Goal: Task Accomplishment & Management: Complete application form

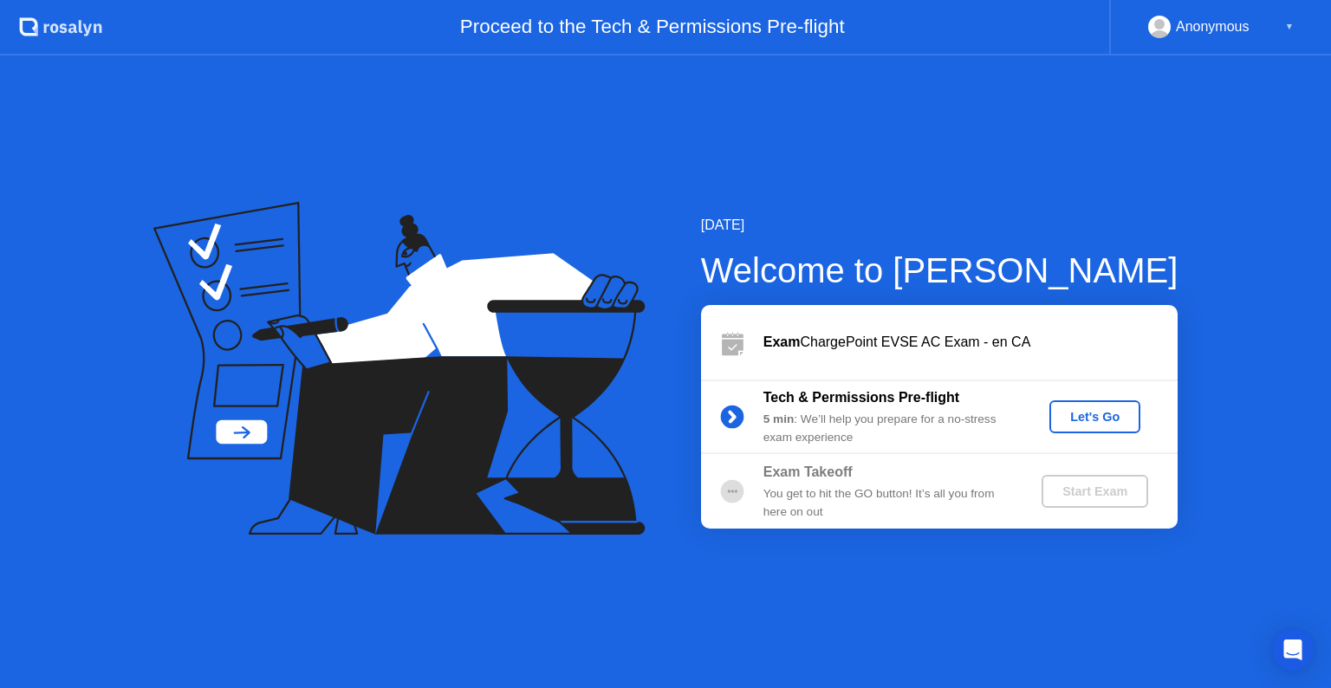
click at [1106, 416] on div "Let's Go" at bounding box center [1095, 417] width 77 height 14
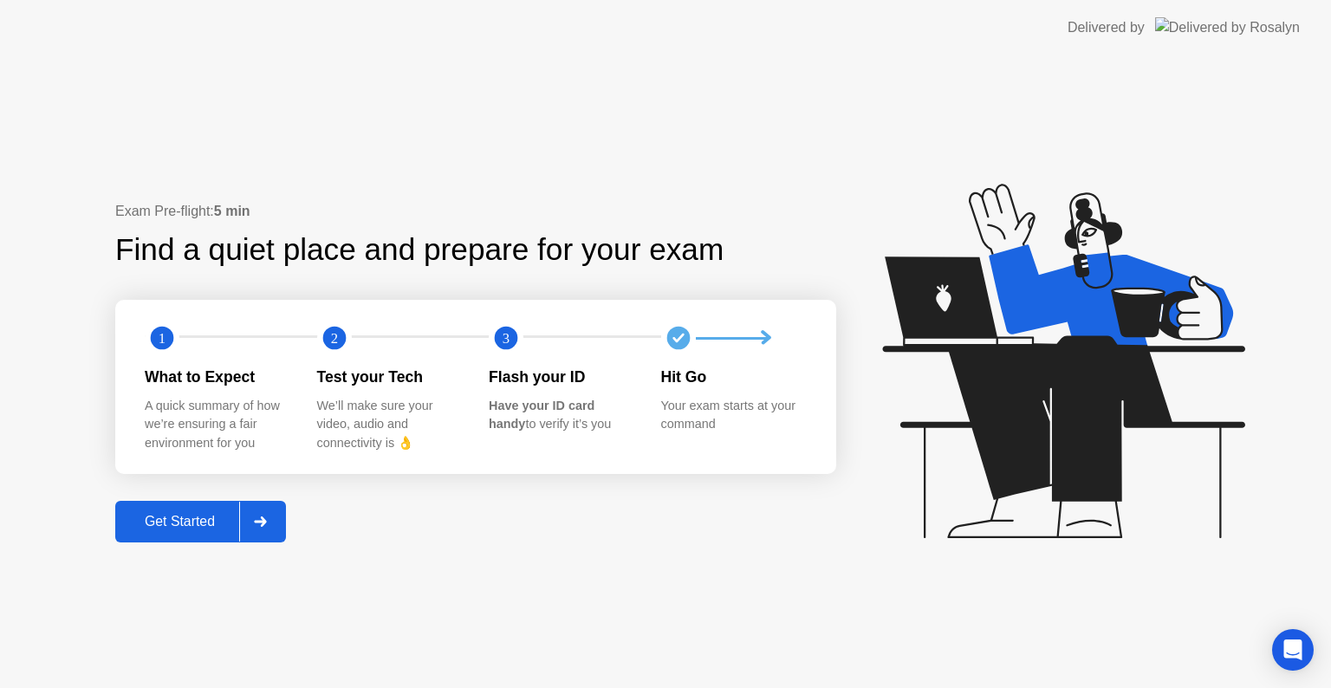
click at [198, 521] on div "Get Started" at bounding box center [179, 522] width 119 height 16
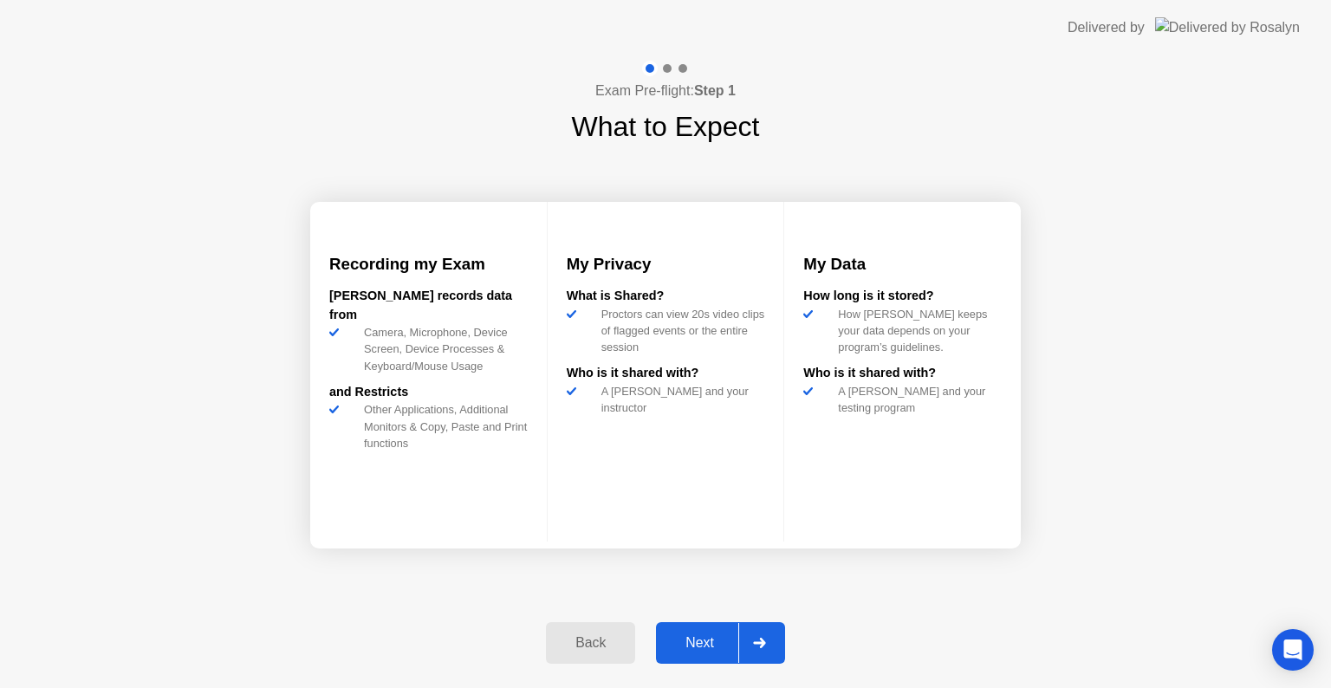
click at [731, 645] on div "Next" at bounding box center [699, 643] width 77 height 16
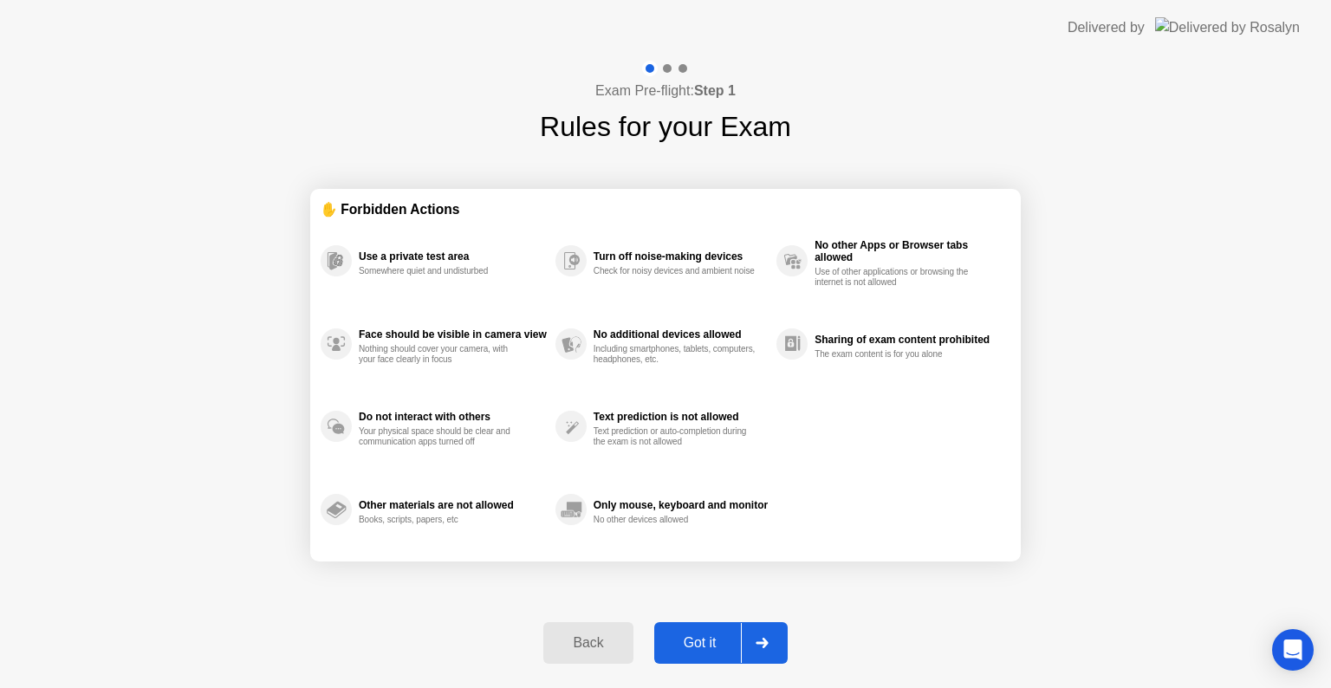
click at [731, 645] on div "Got it" at bounding box center [700, 643] width 81 height 16
select select "**********"
select select "*******"
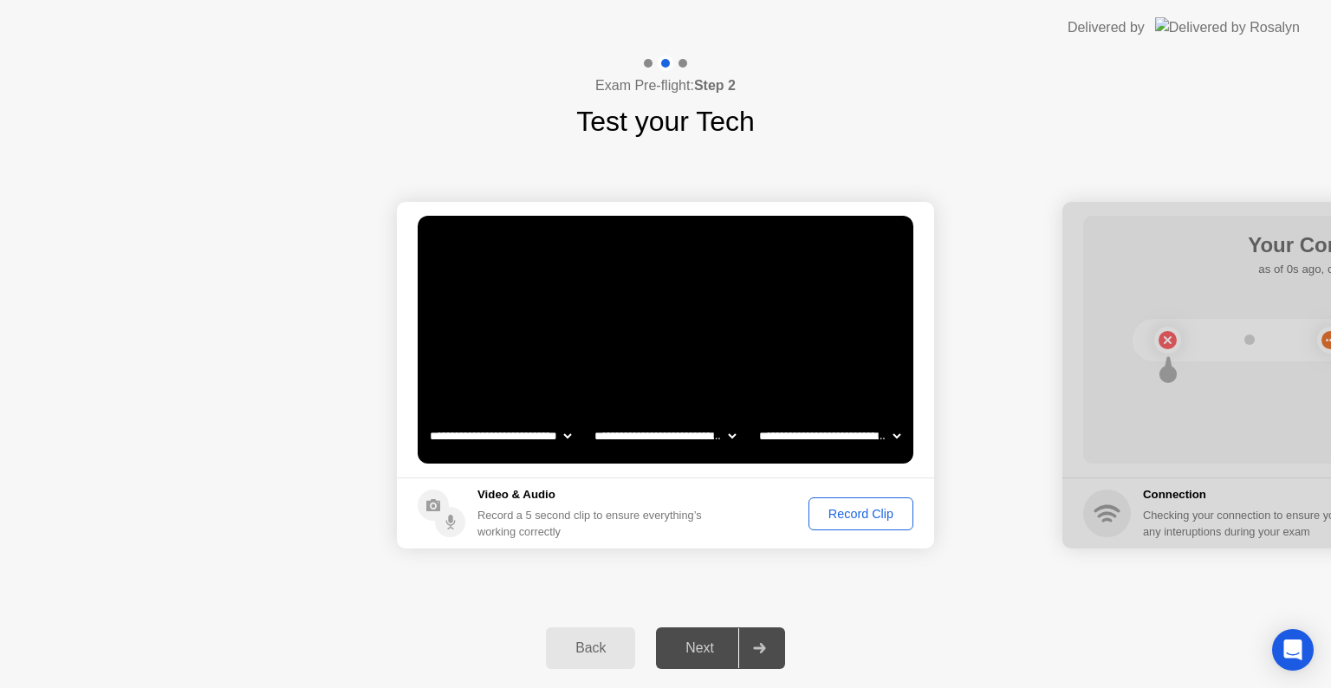
click at [842, 517] on div "Record Clip" at bounding box center [861, 514] width 93 height 14
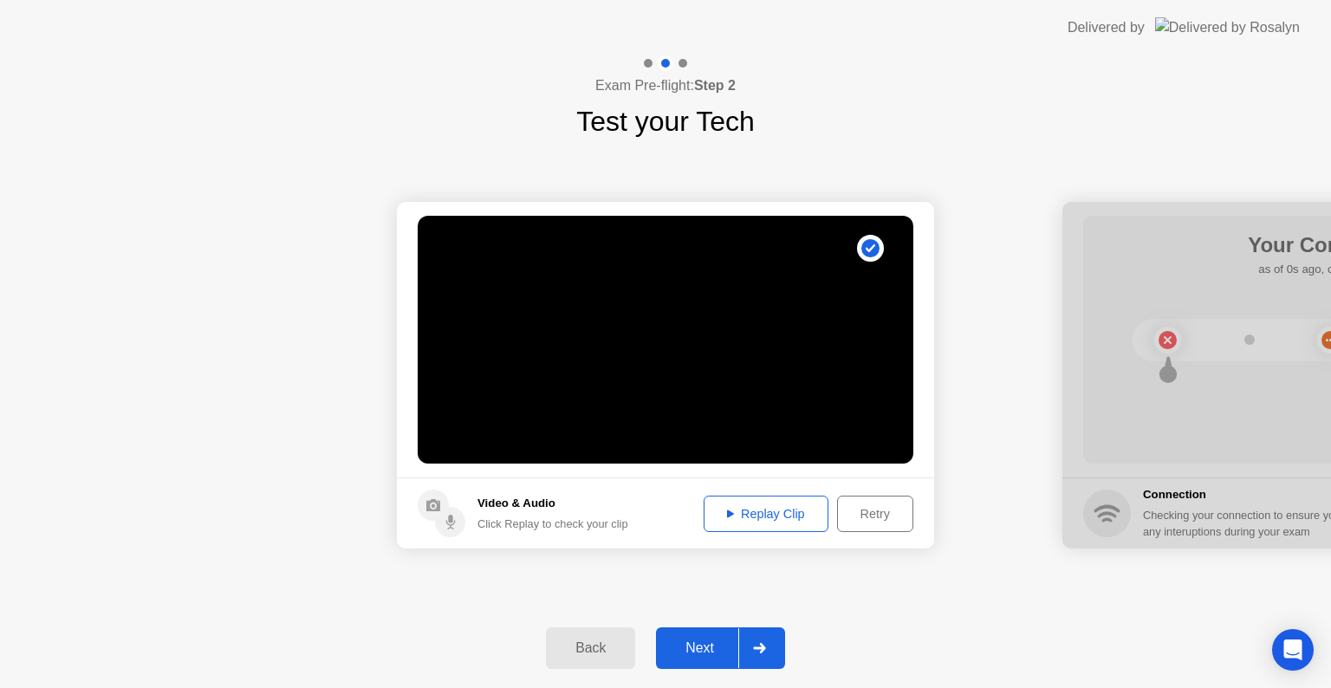
click at [815, 521] on div "Replay Clip" at bounding box center [766, 514] width 113 height 14
click at [712, 643] on div "Next" at bounding box center [699, 649] width 77 height 16
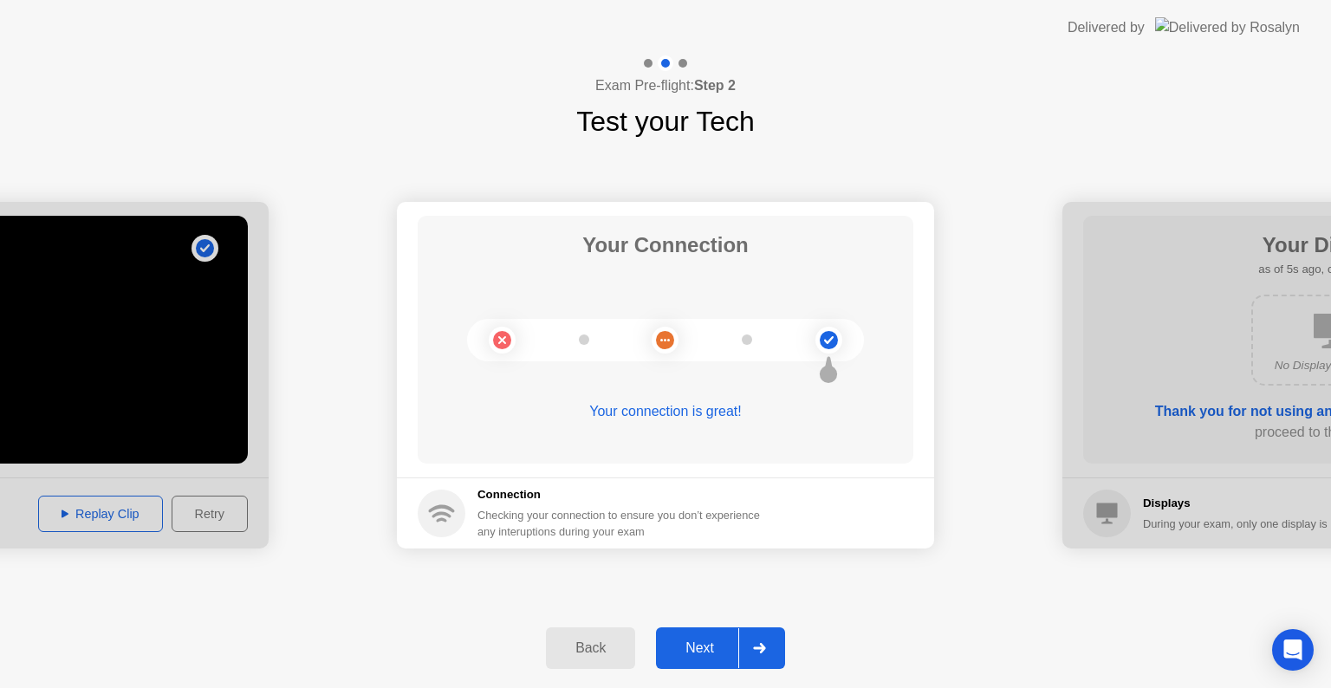
click at [712, 643] on div "Next" at bounding box center [699, 649] width 77 height 16
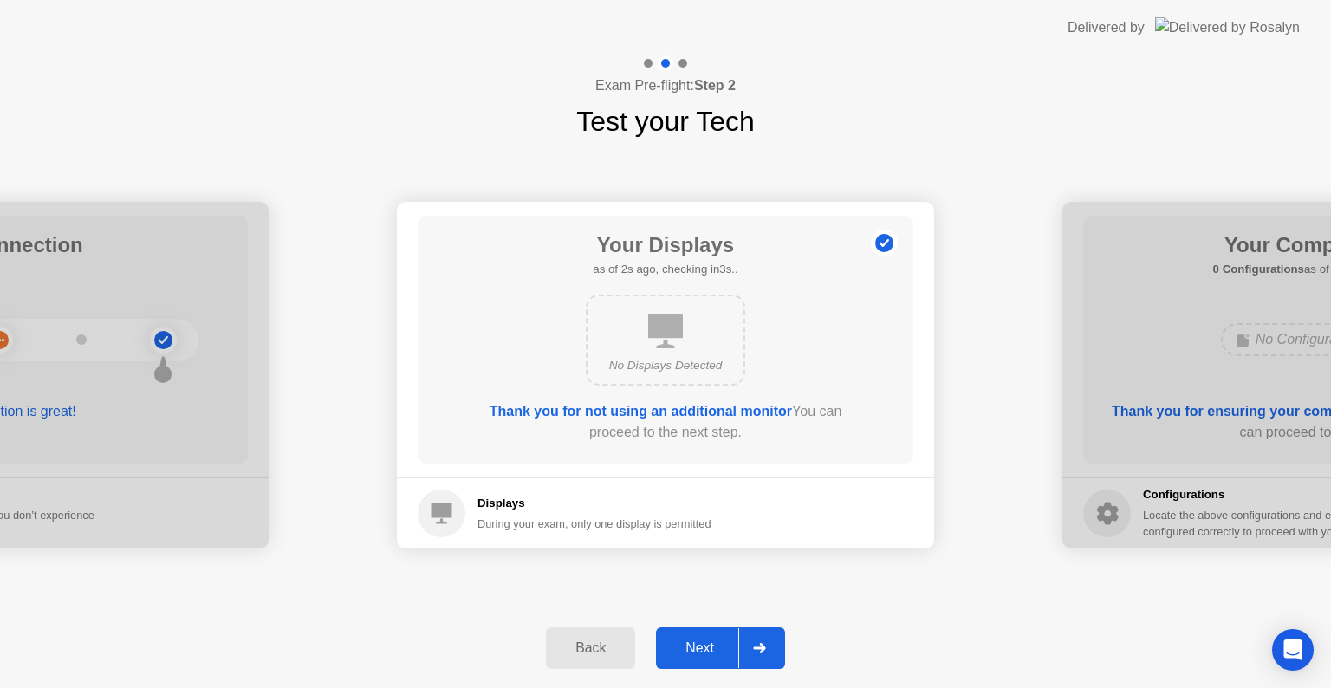
click at [635, 340] on div "No Displays Detected" at bounding box center [665, 340] width 159 height 91
click at [611, 647] on div "Back" at bounding box center [590, 649] width 79 height 16
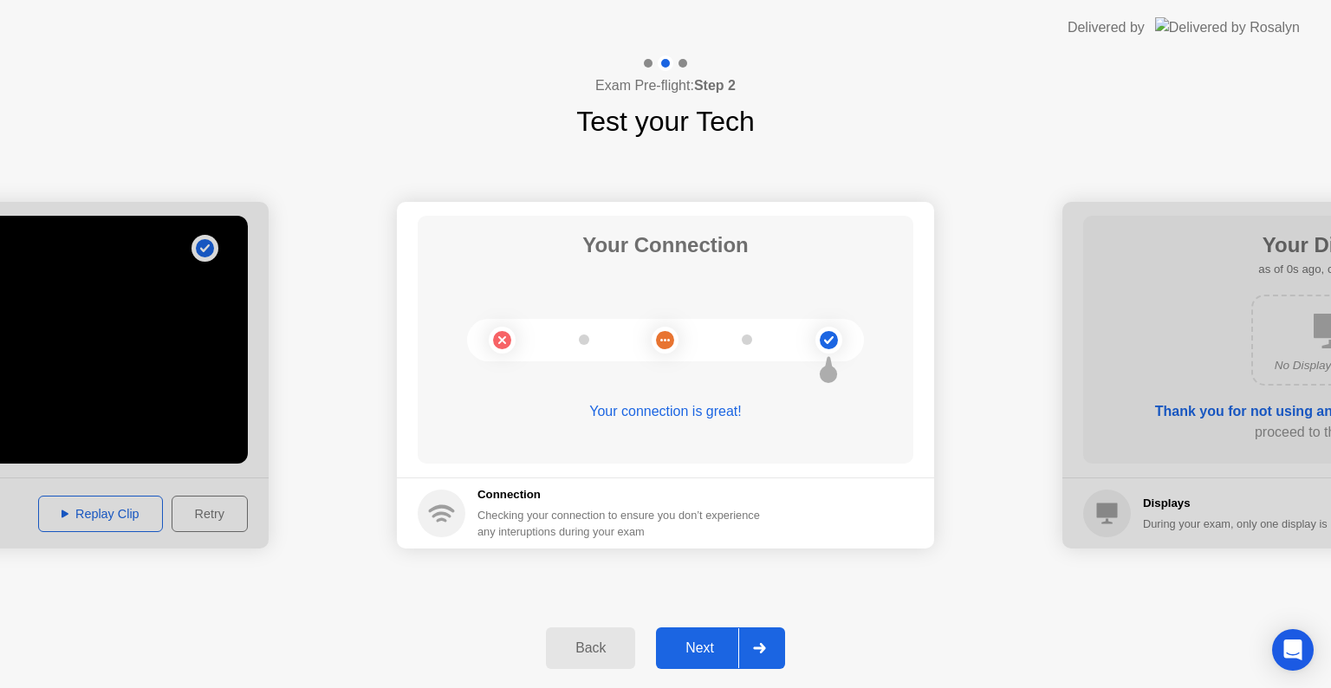
click at [726, 666] on button "Next" at bounding box center [720, 649] width 129 height 42
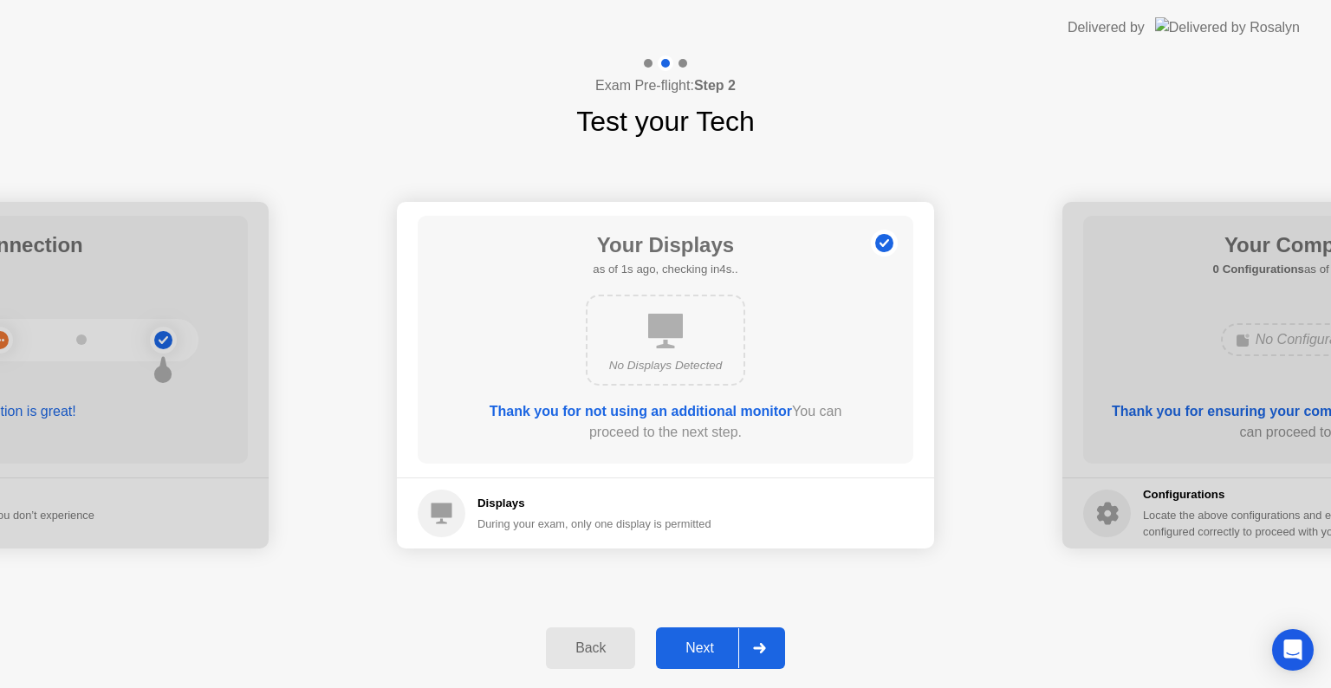
click at [609, 651] on div "Back" at bounding box center [590, 649] width 79 height 16
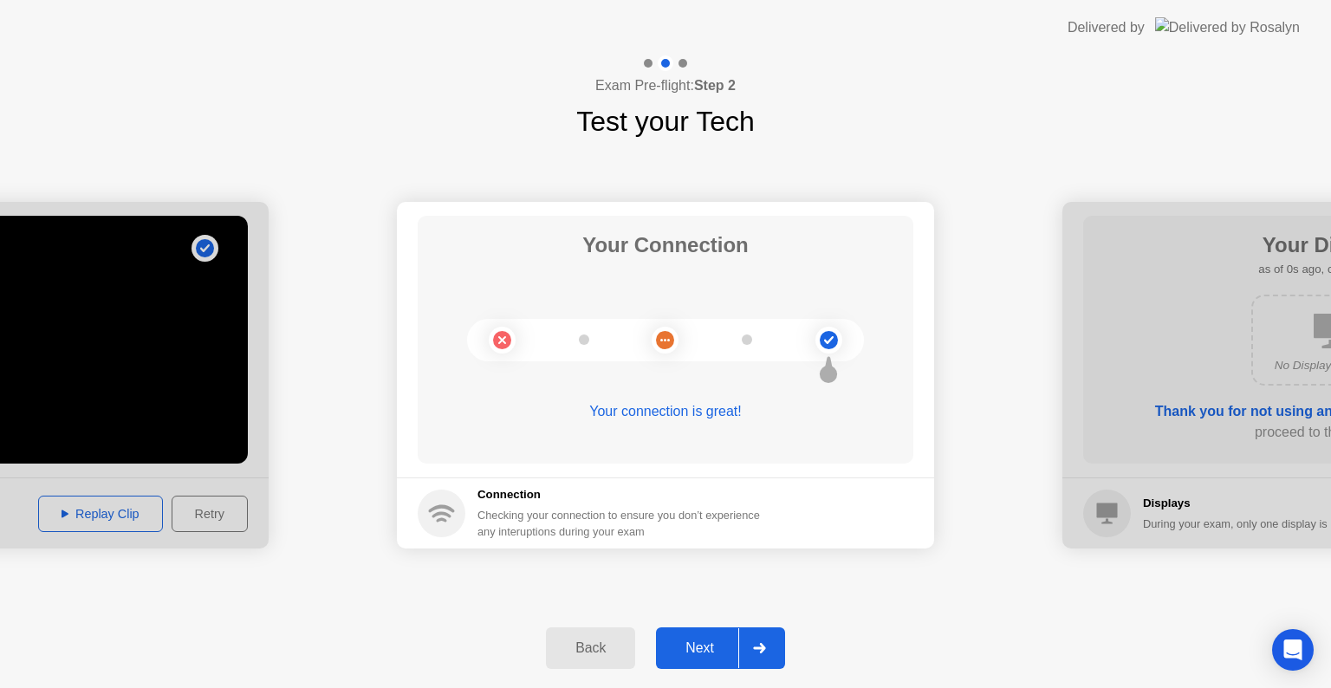
click at [609, 651] on div "Back" at bounding box center [590, 649] width 79 height 16
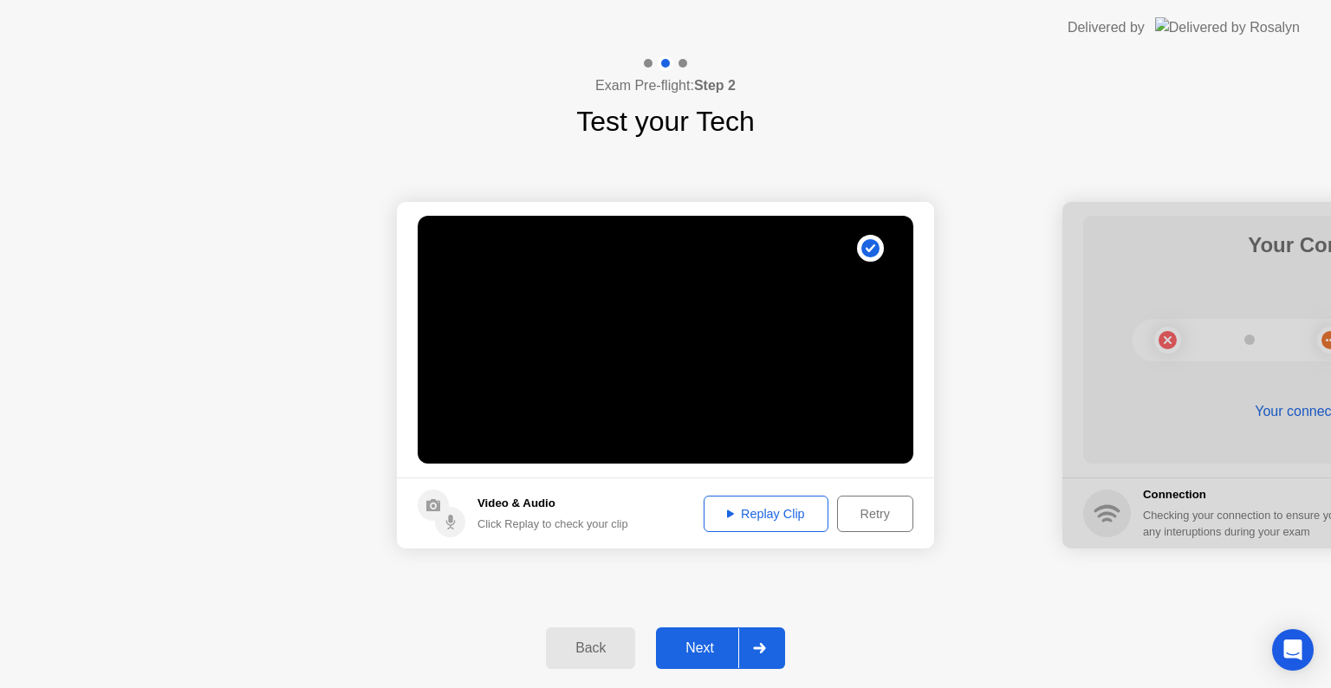
click at [769, 521] on div "Replay Clip" at bounding box center [766, 514] width 113 height 14
click at [757, 514] on div "Replay Clip" at bounding box center [766, 514] width 113 height 14
click at [721, 647] on div "Next" at bounding box center [699, 649] width 77 height 16
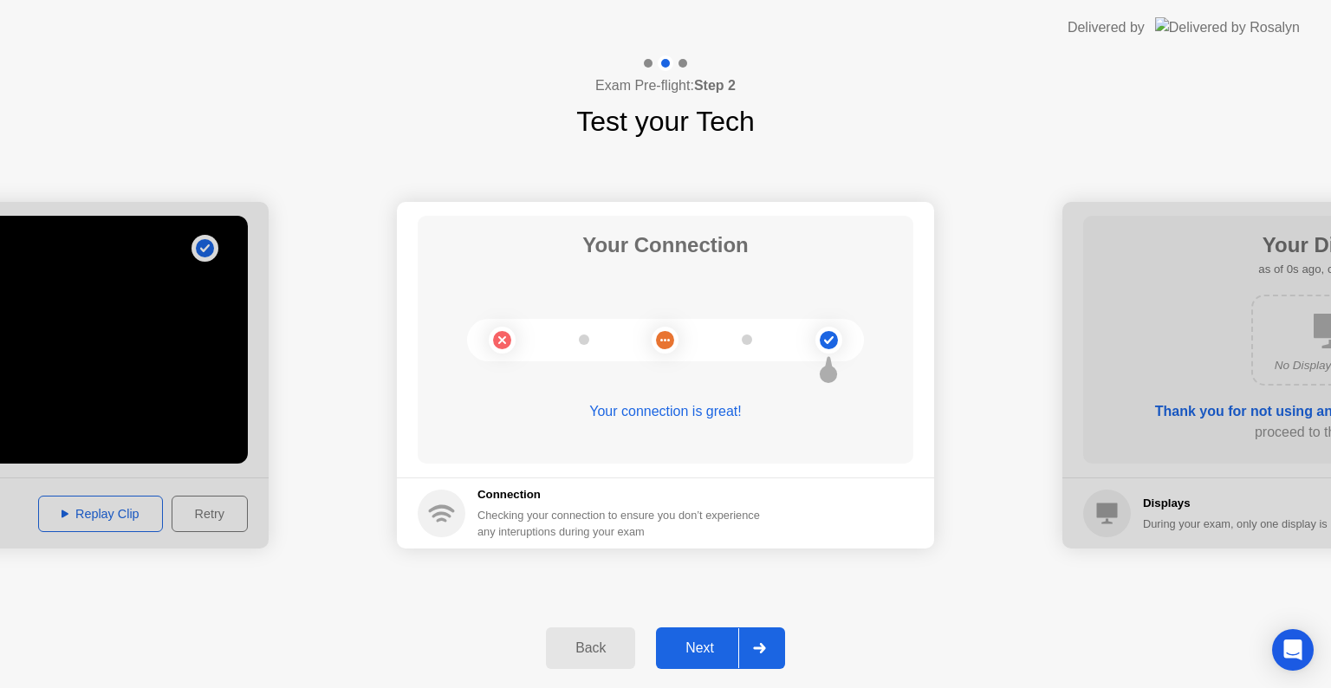
click at [721, 647] on div "Next" at bounding box center [699, 649] width 77 height 16
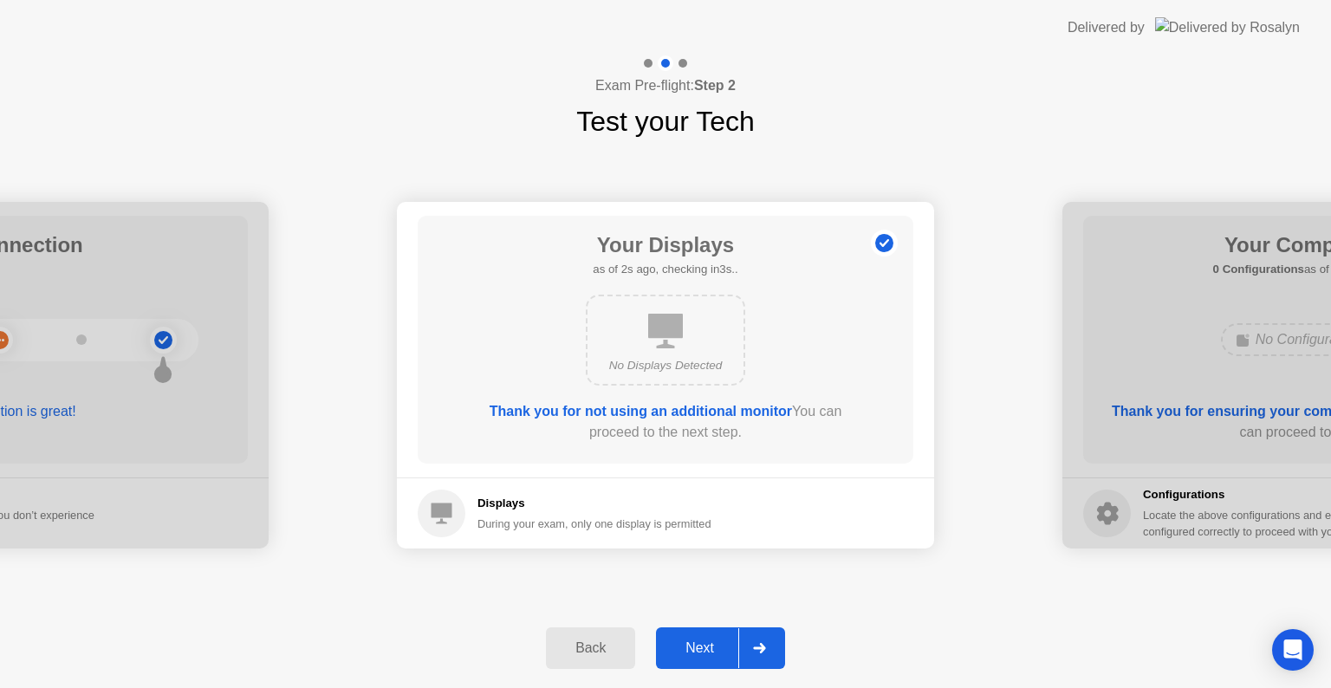
click at [699, 337] on div "No Displays Detected" at bounding box center [665, 340] width 159 height 91
click at [588, 654] on div "Back" at bounding box center [590, 649] width 79 height 16
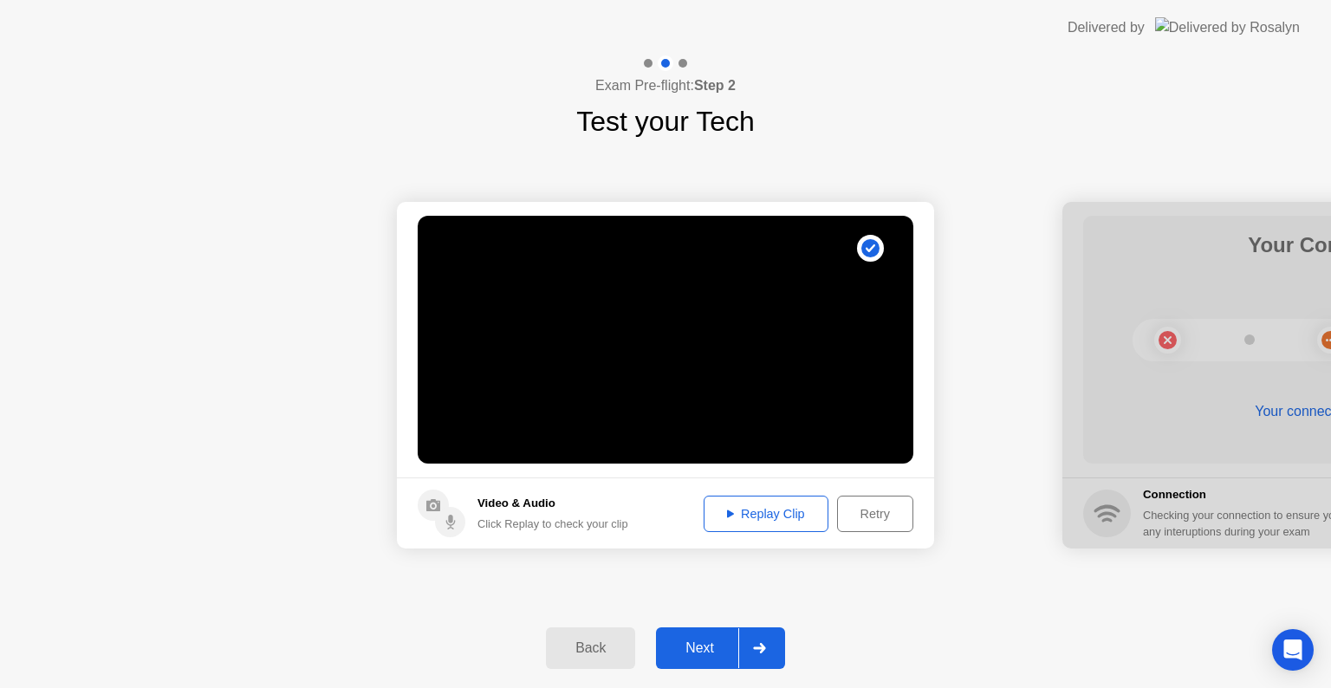
click at [588, 654] on div "Back" at bounding box center [590, 649] width 79 height 16
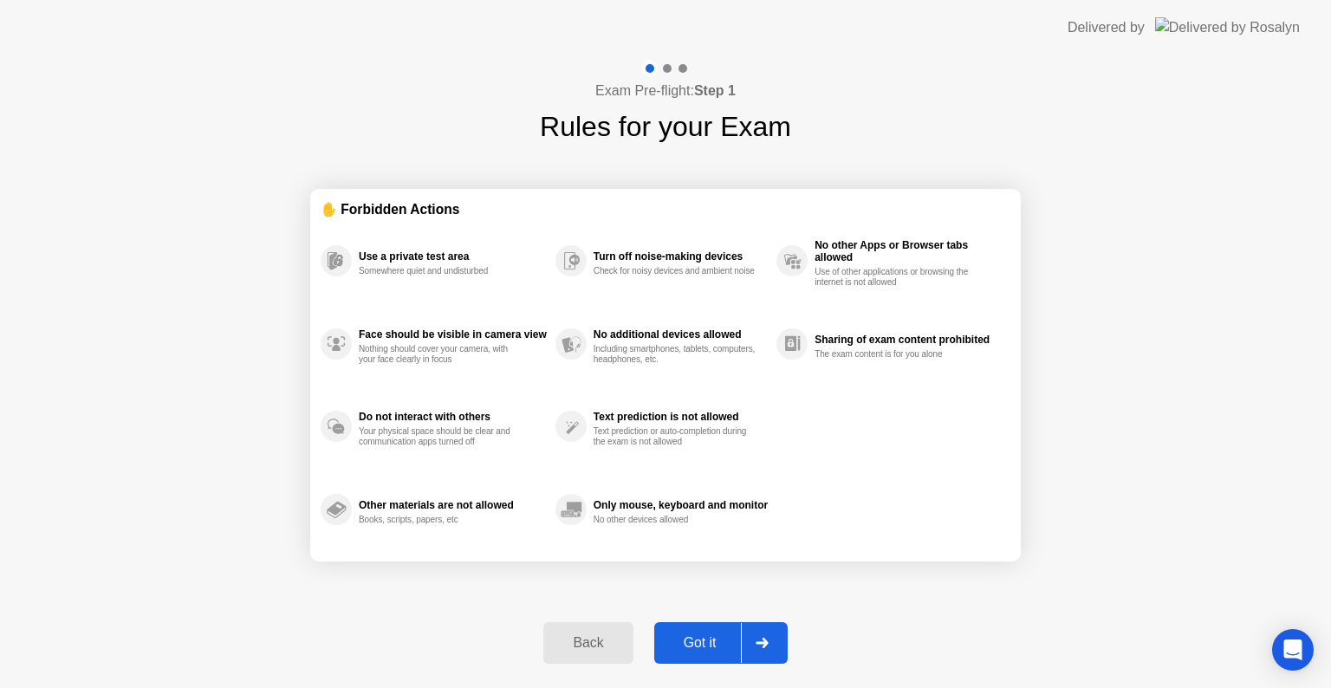
click at [775, 643] on div at bounding box center [762, 643] width 42 height 40
select select "**********"
select select "*******"
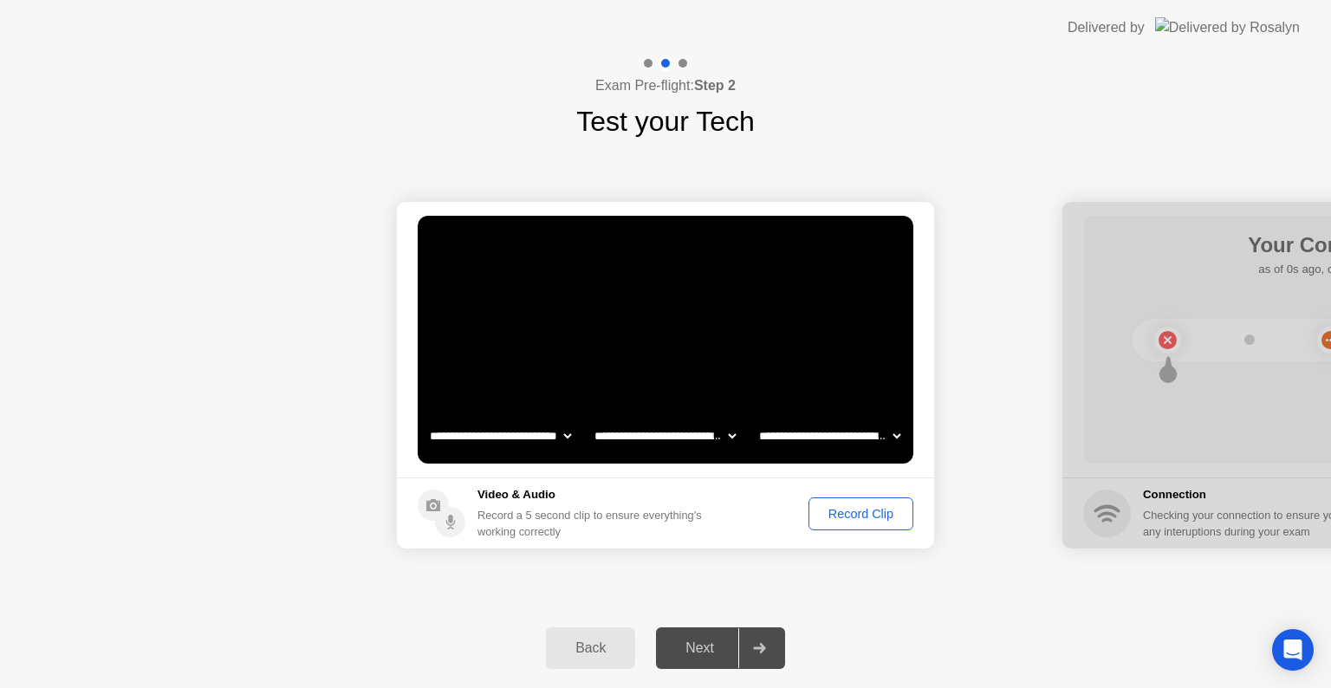
click at [862, 514] on div "Record Clip" at bounding box center [861, 514] width 93 height 14
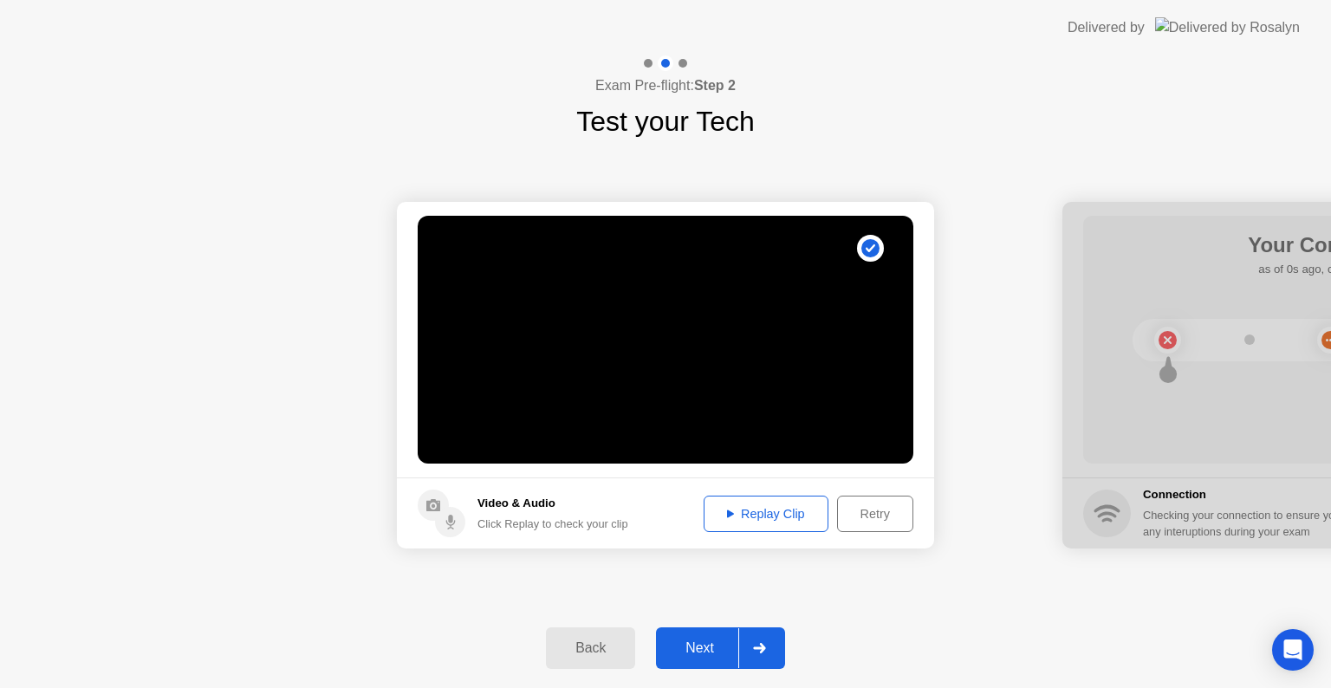
click at [723, 641] on div "Next" at bounding box center [699, 649] width 77 height 16
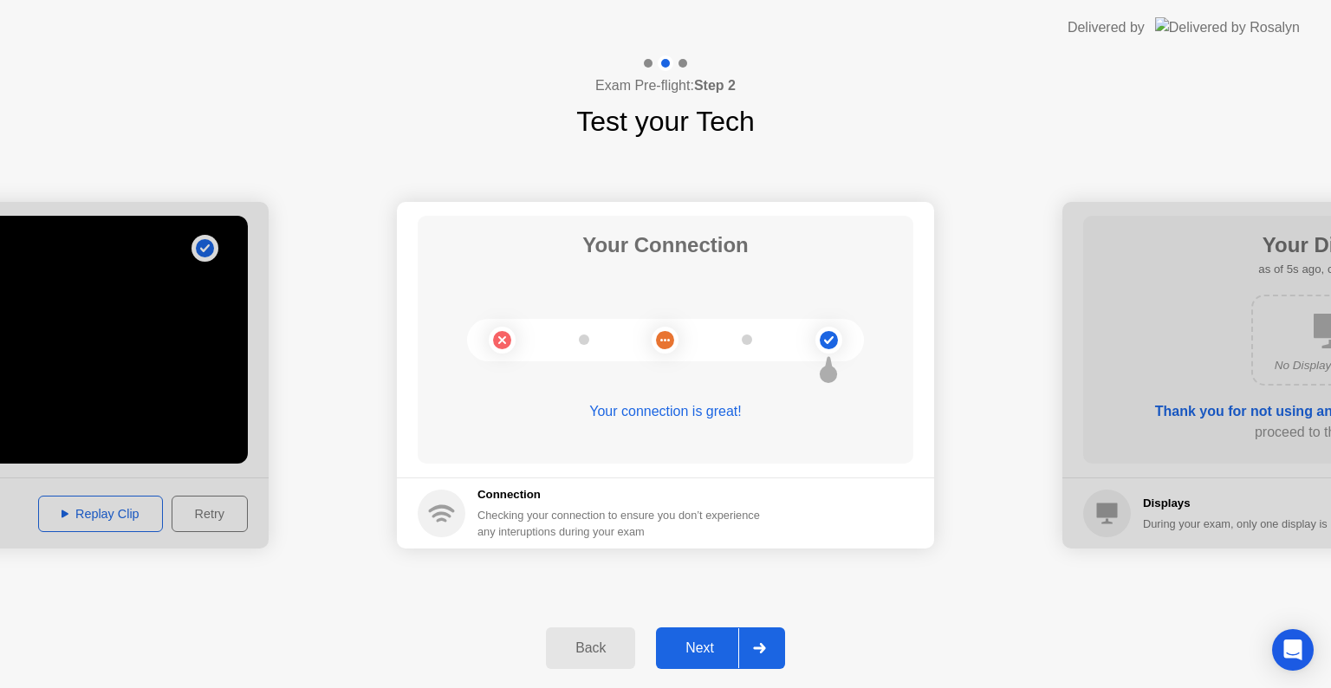
click at [723, 641] on div "Next" at bounding box center [699, 649] width 77 height 16
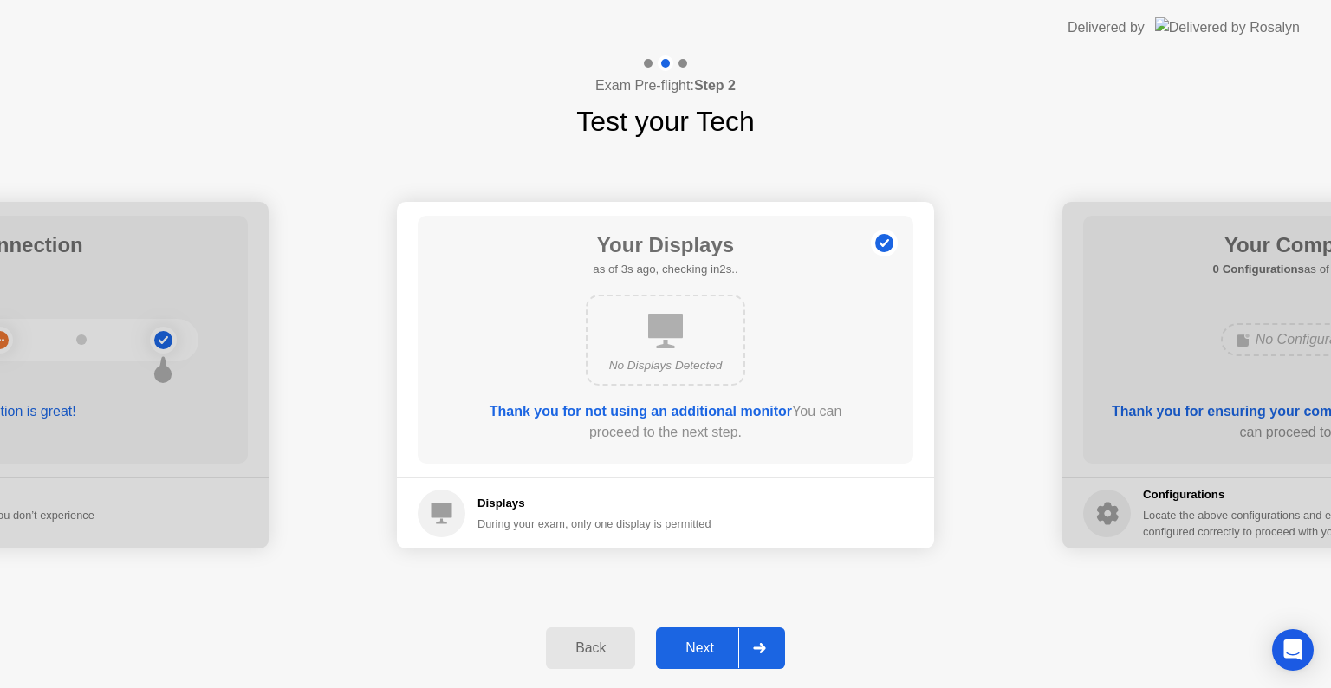
click at [475, 510] on div "Displays During your exam, only one display is permitted" at bounding box center [565, 514] width 294 height 48
click at [443, 517] on icon at bounding box center [442, 514] width 21 height 21
click at [712, 646] on div "Next" at bounding box center [699, 649] width 77 height 16
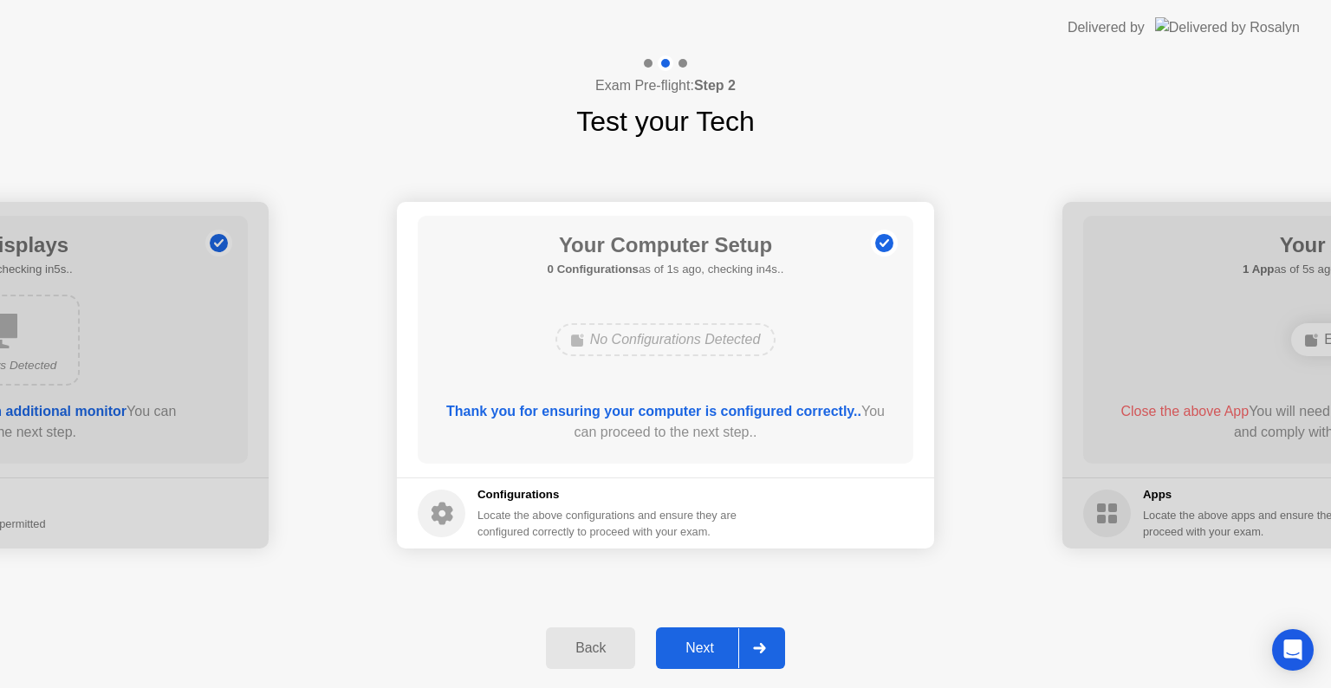
click at [588, 645] on div "Back" at bounding box center [590, 649] width 79 height 16
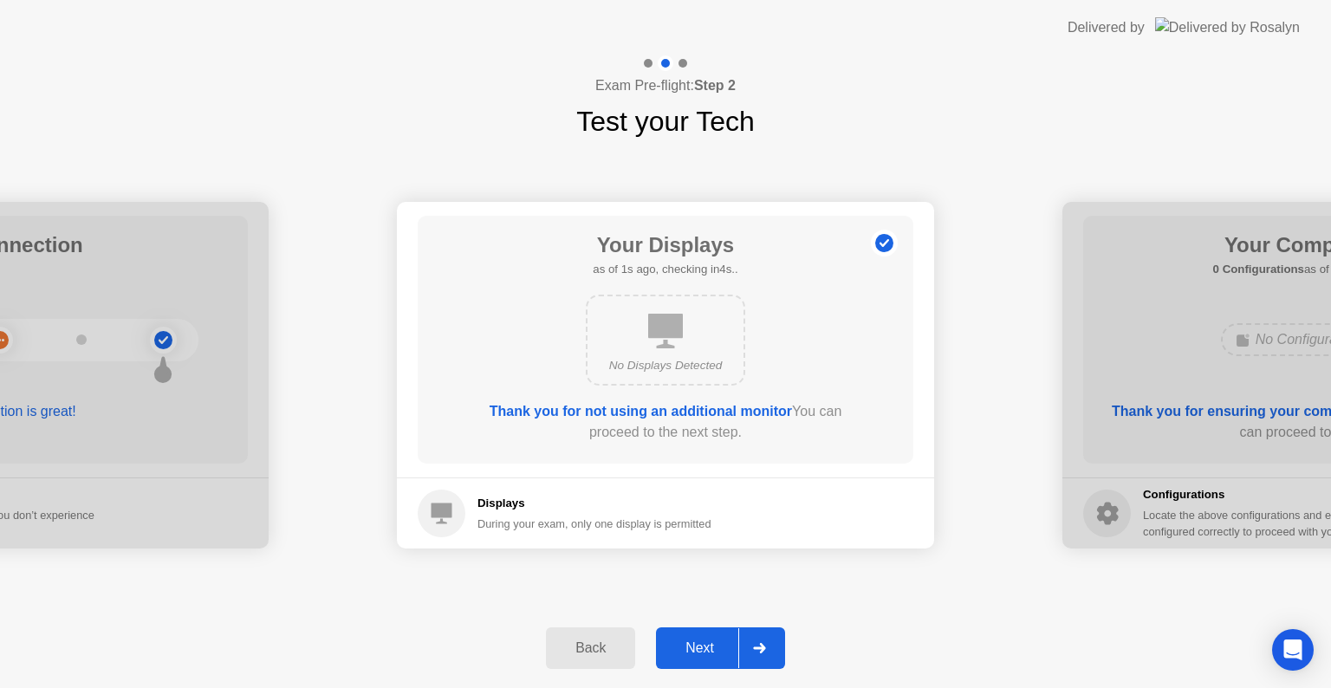
click at [638, 350] on div "No Displays Detected" at bounding box center [665, 340] width 159 height 91
click at [663, 336] on icon at bounding box center [665, 331] width 35 height 35
click at [666, 341] on icon at bounding box center [665, 331] width 35 height 35
click at [666, 343] on icon at bounding box center [665, 331] width 35 height 35
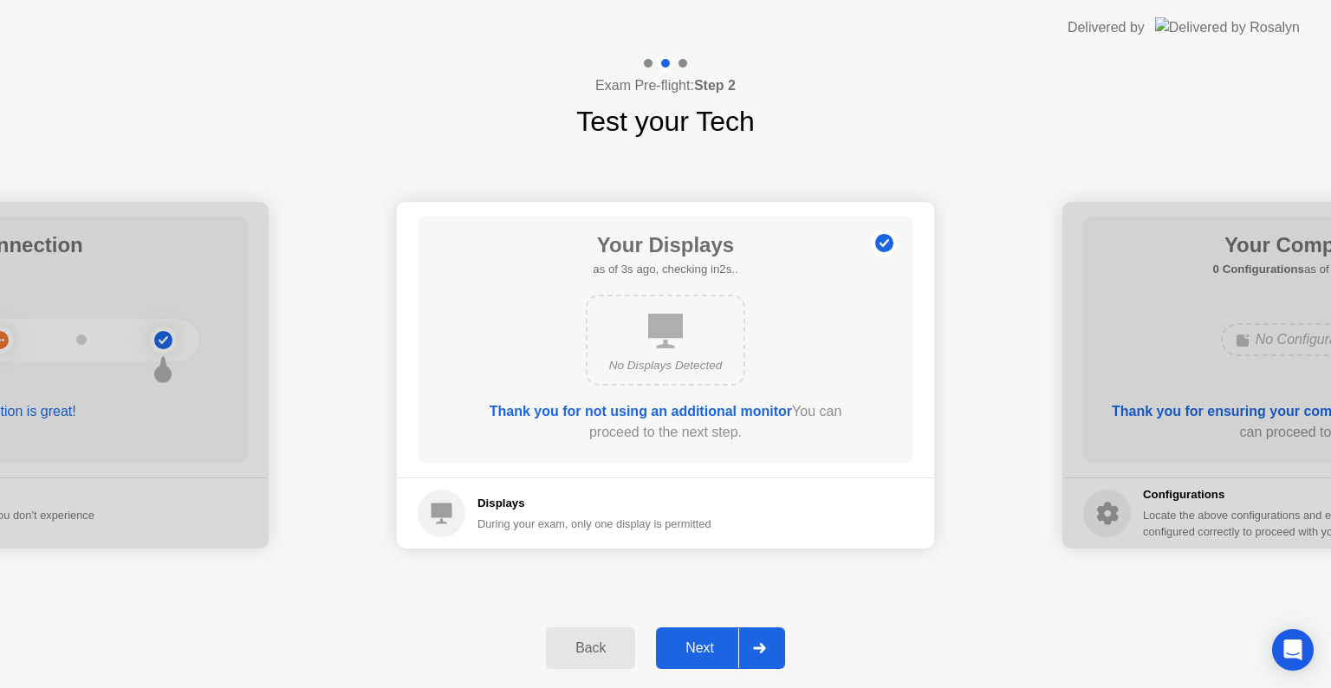
click at [666, 343] on icon at bounding box center [665, 331] width 35 height 35
click at [679, 647] on div "Next" at bounding box center [699, 649] width 77 height 16
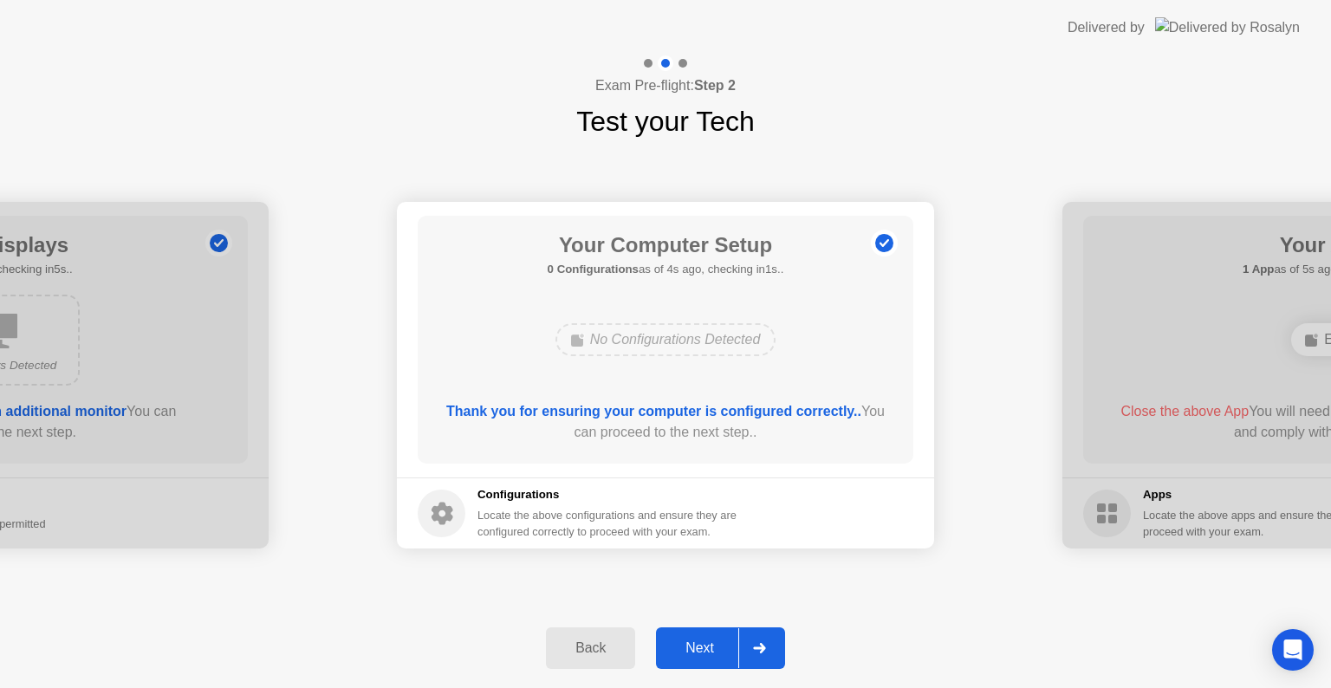
click at [700, 643] on div "Next" at bounding box center [699, 649] width 77 height 16
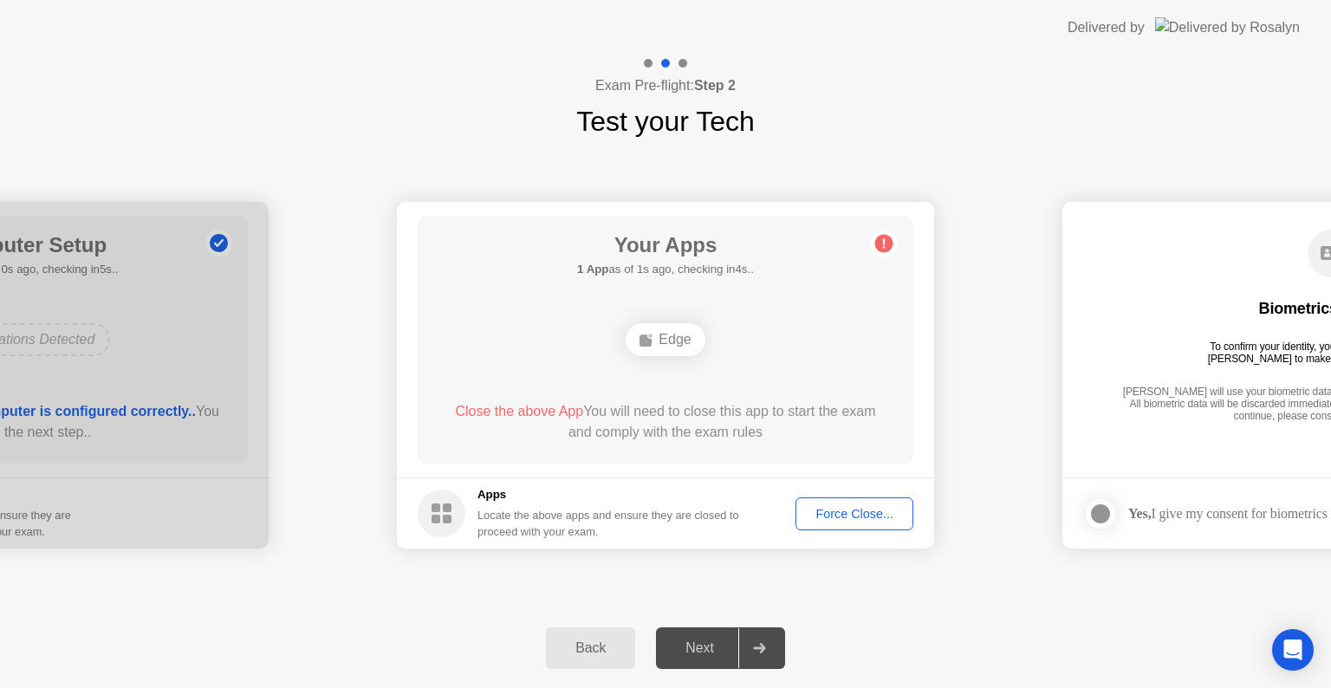
click at [863, 507] on div "Force Close..." at bounding box center [855, 514] width 106 height 14
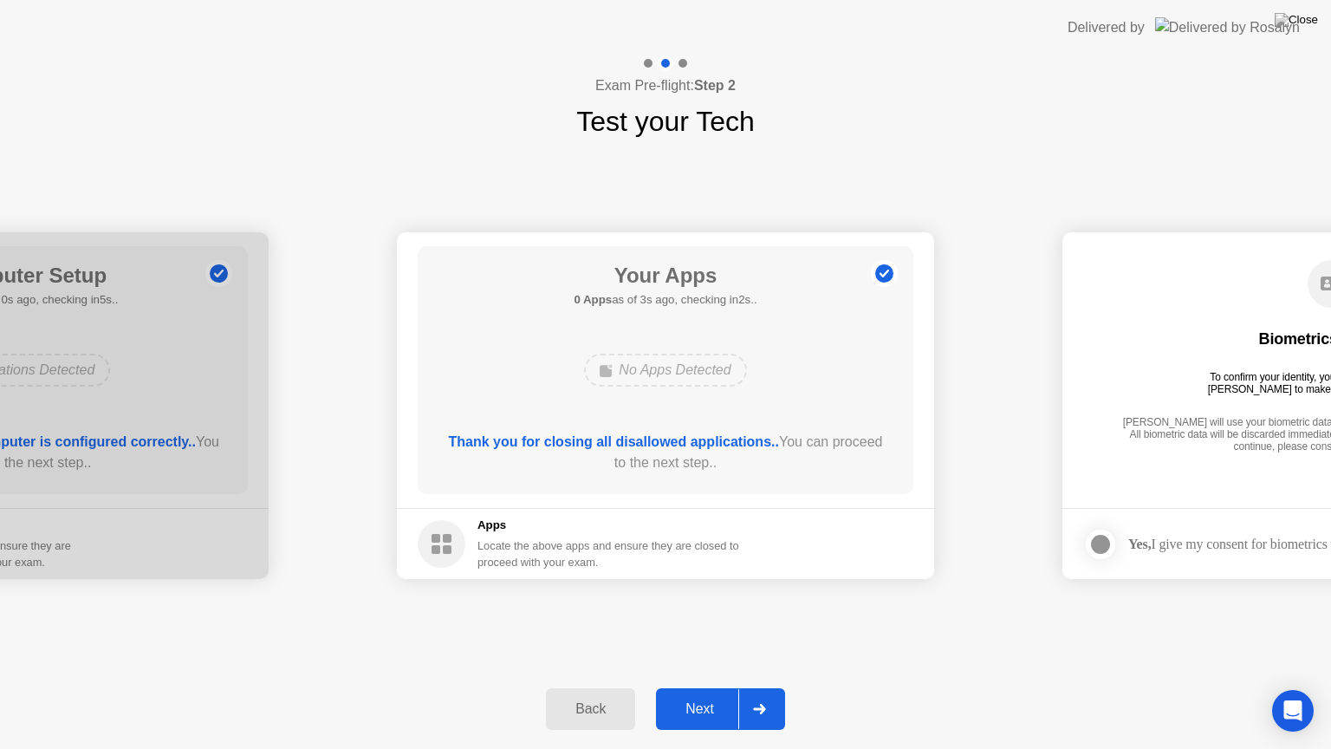
click at [712, 687] on div "Next" at bounding box center [699, 709] width 77 height 16
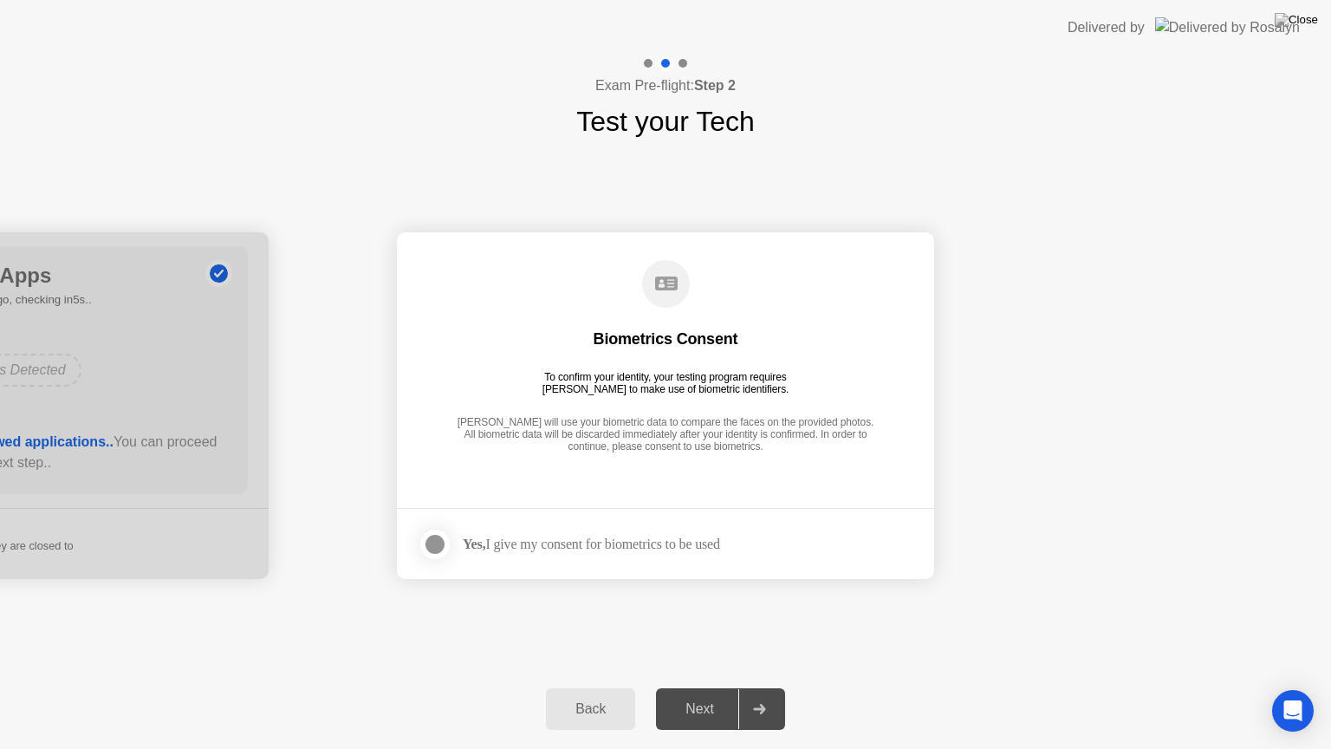
click at [712, 687] on div "Next" at bounding box center [699, 709] width 77 height 16
click at [495, 528] on div "Yes, I give my consent for biometrics to be used" at bounding box center [569, 544] width 302 height 35
click at [448, 537] on label at bounding box center [440, 544] width 45 height 35
click at [587, 687] on div "Back" at bounding box center [590, 709] width 79 height 16
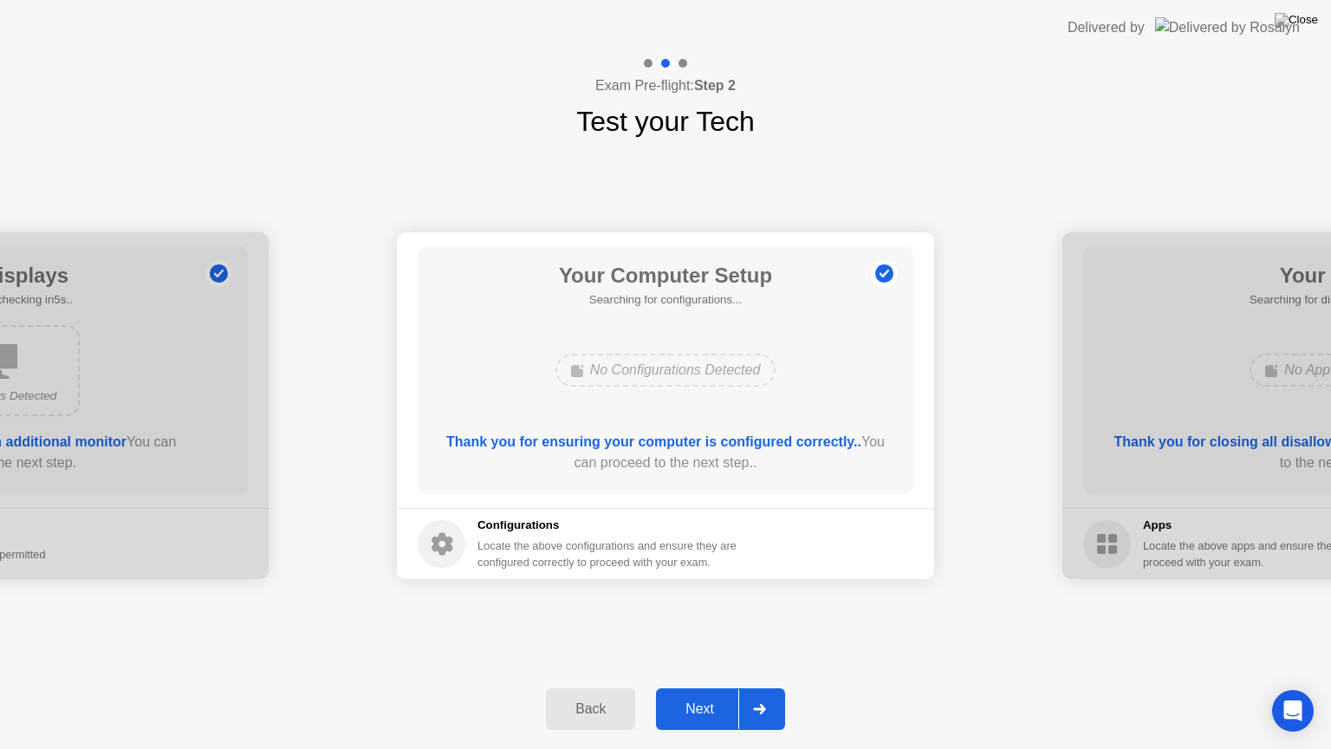
click at [587, 687] on div "Back" at bounding box center [590, 709] width 79 height 16
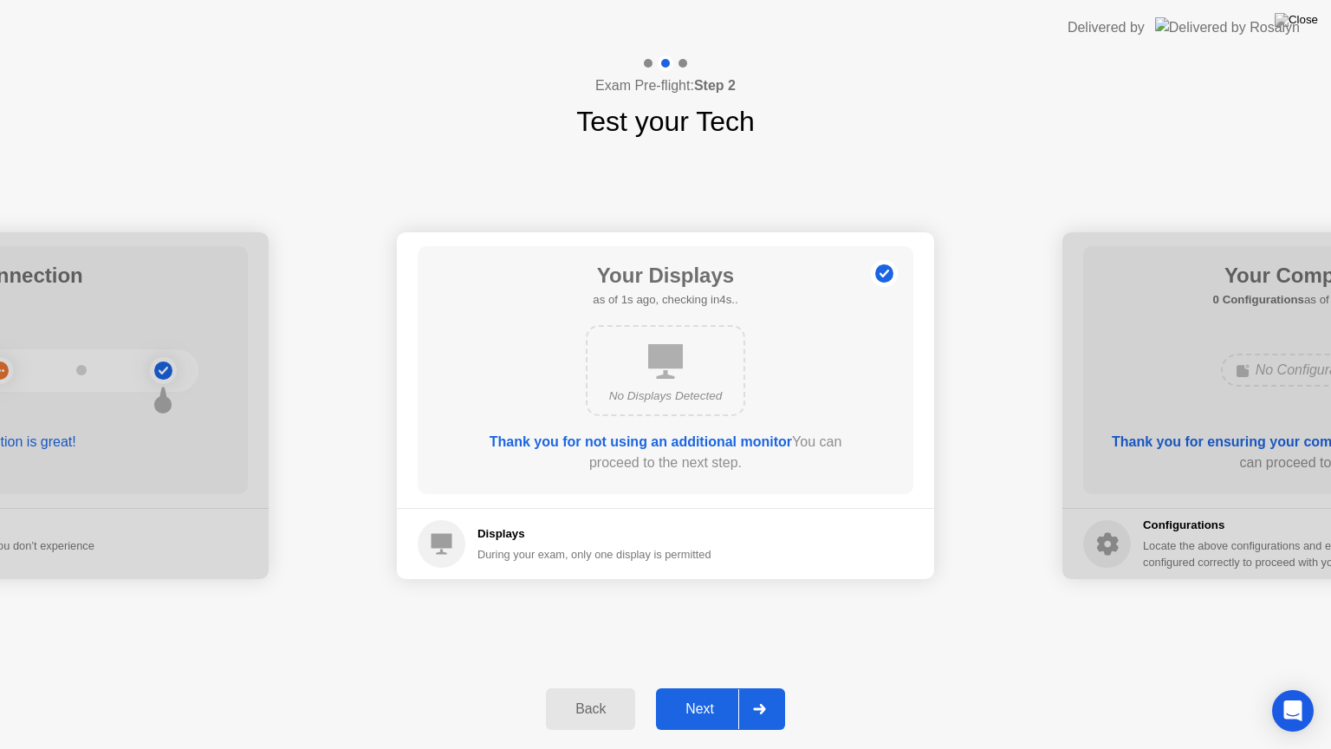
click at [692, 687] on div "Next" at bounding box center [699, 709] width 77 height 16
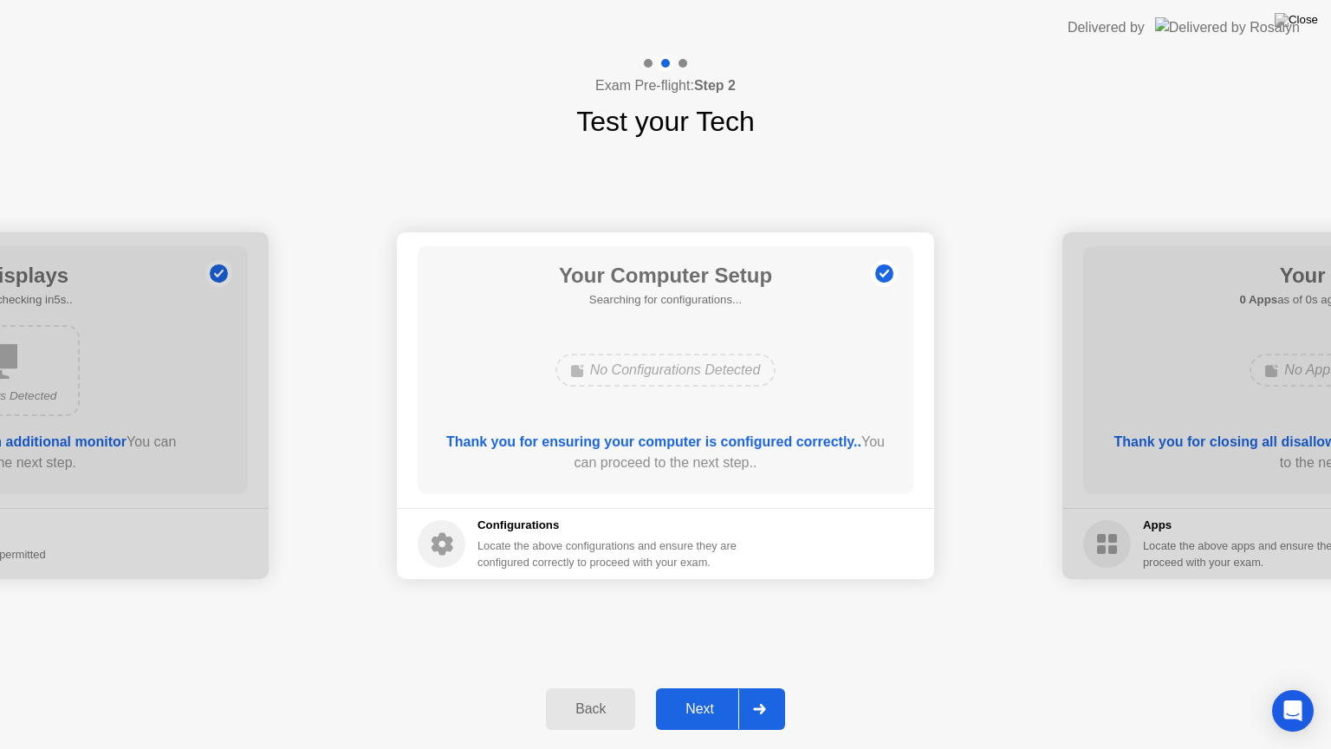
click at [692, 687] on div "Next" at bounding box center [699, 709] width 77 height 16
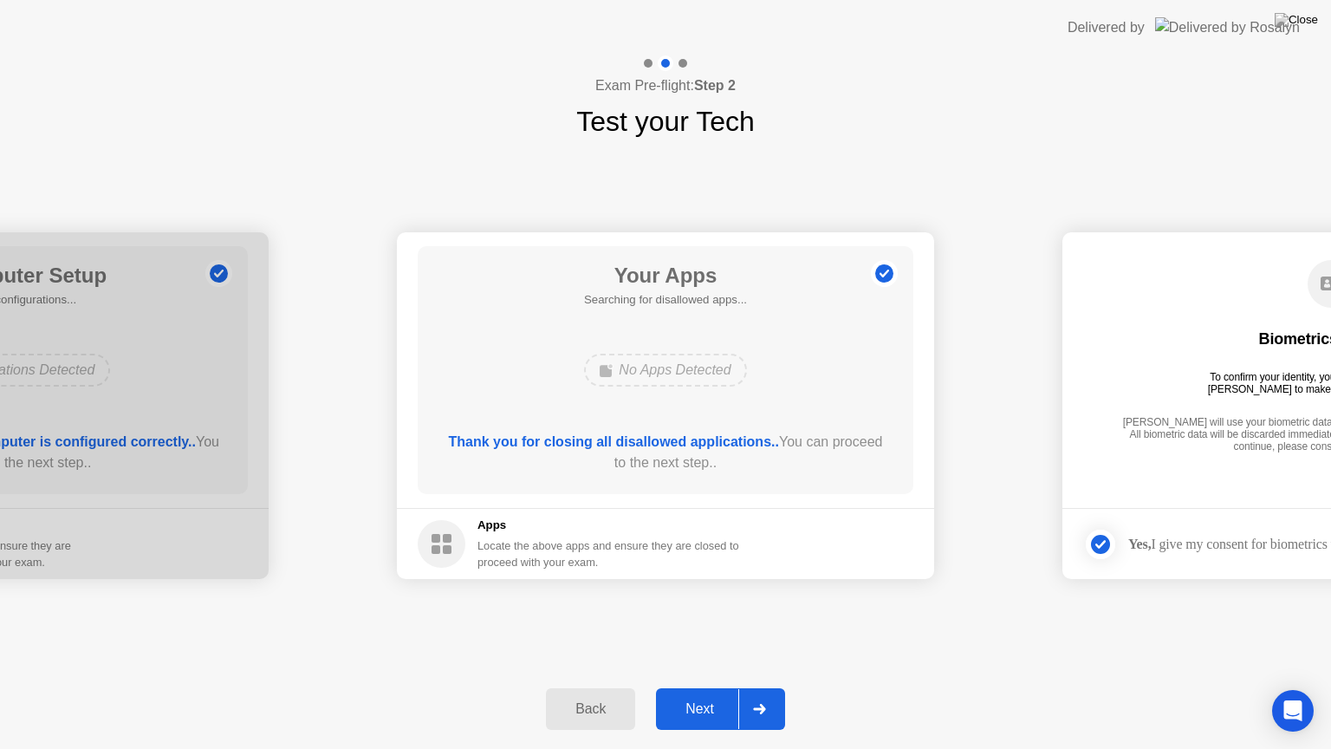
click at [692, 687] on div "Next" at bounding box center [699, 709] width 77 height 16
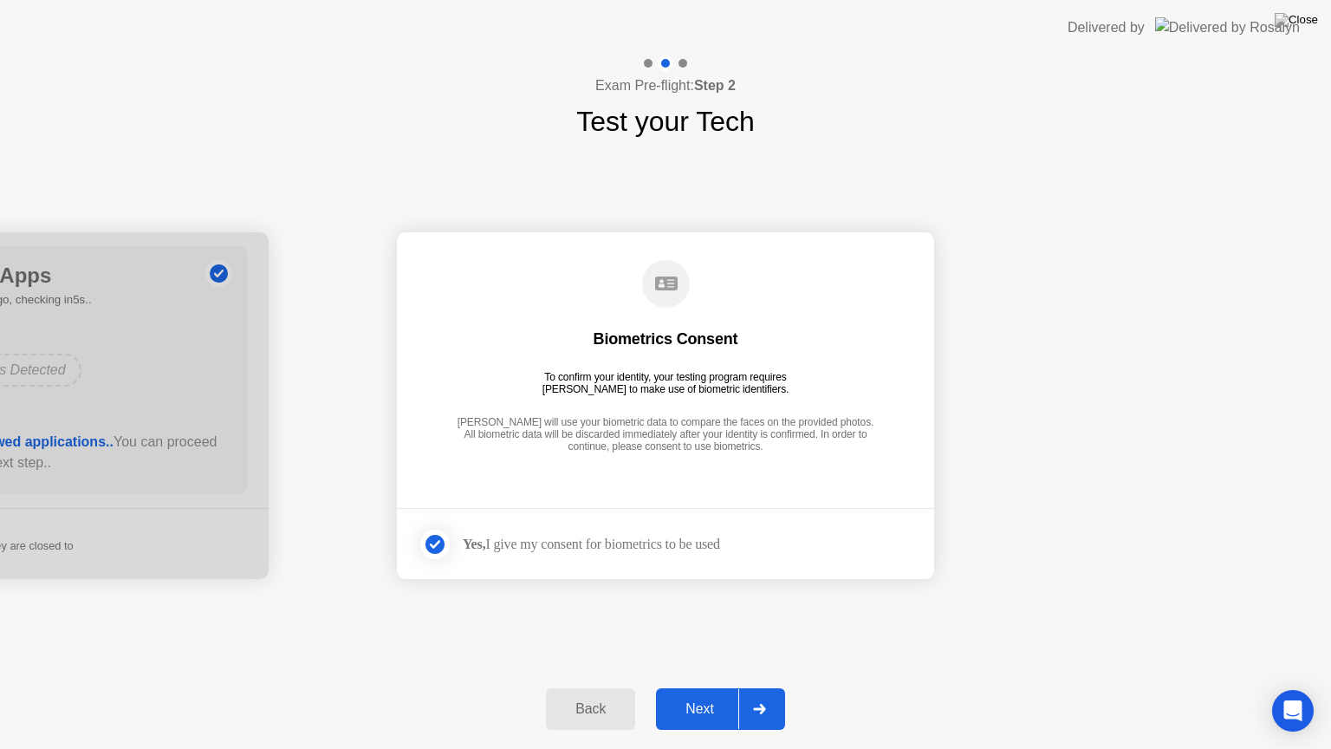
click at [692, 687] on div "Next" at bounding box center [699, 709] width 77 height 16
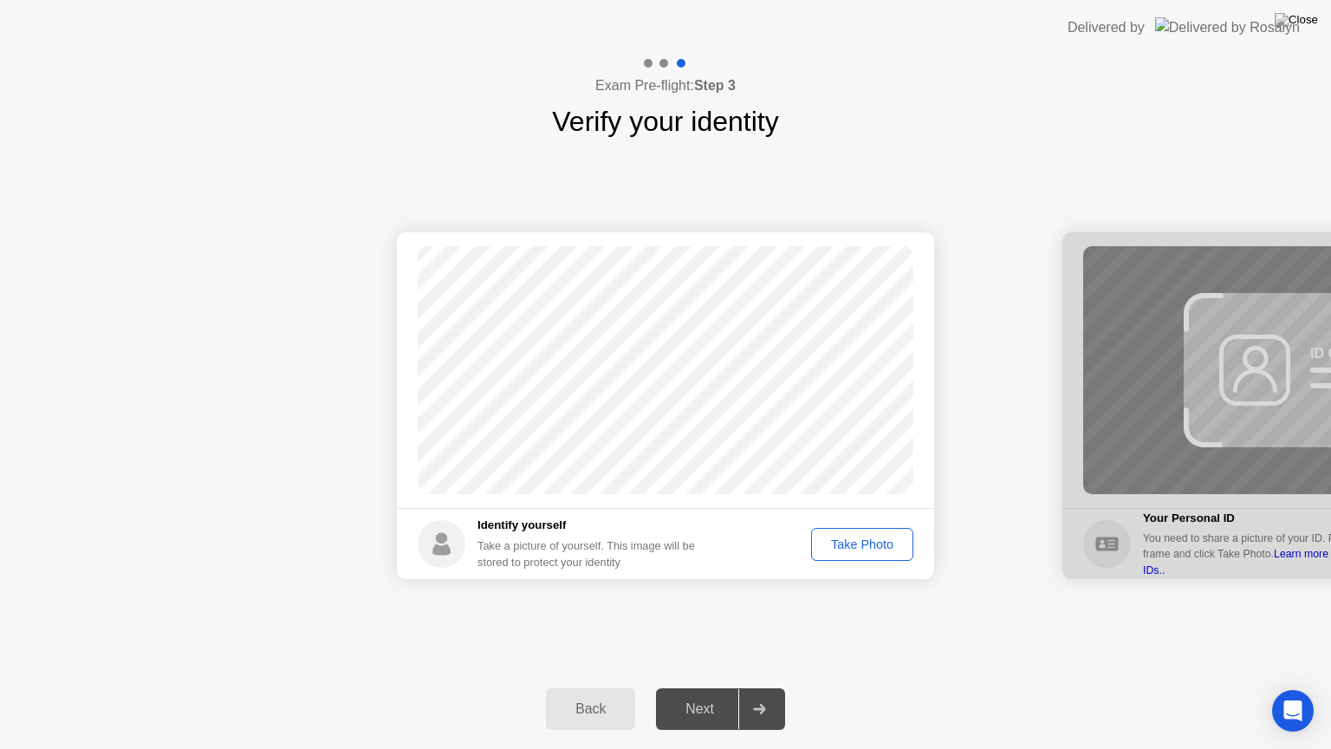
click at [704, 687] on div "Next" at bounding box center [699, 709] width 77 height 16
click at [839, 541] on div "Take Photo" at bounding box center [862, 544] width 90 height 14
click at [690, 687] on div "Next" at bounding box center [699, 709] width 77 height 16
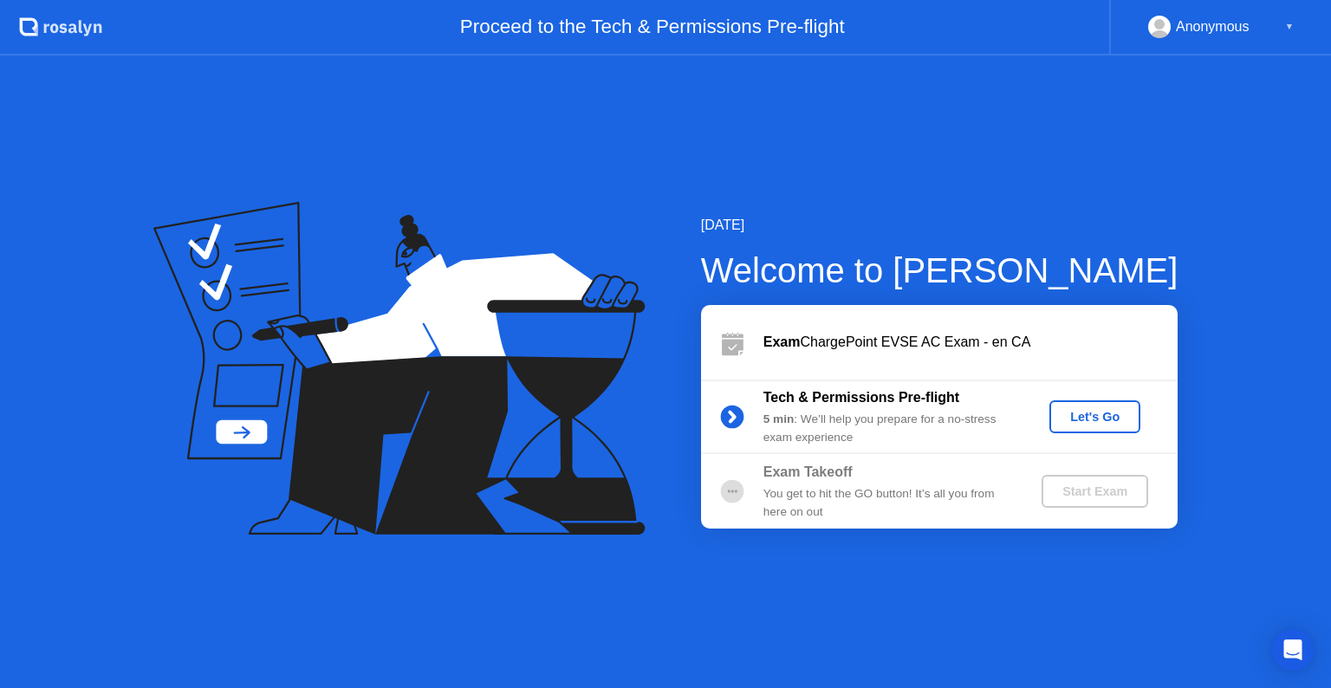
click at [1081, 419] on div "Let's Go" at bounding box center [1095, 417] width 77 height 14
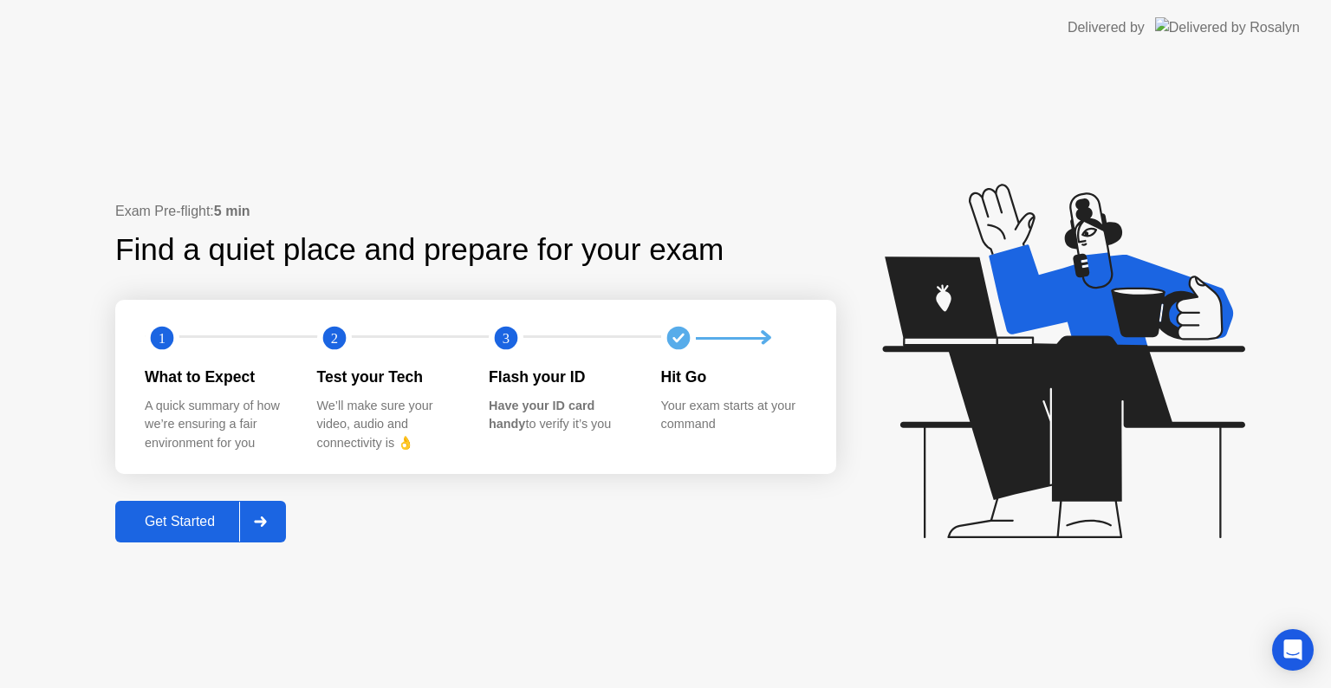
click at [208, 527] on div "Get Started" at bounding box center [179, 522] width 119 height 16
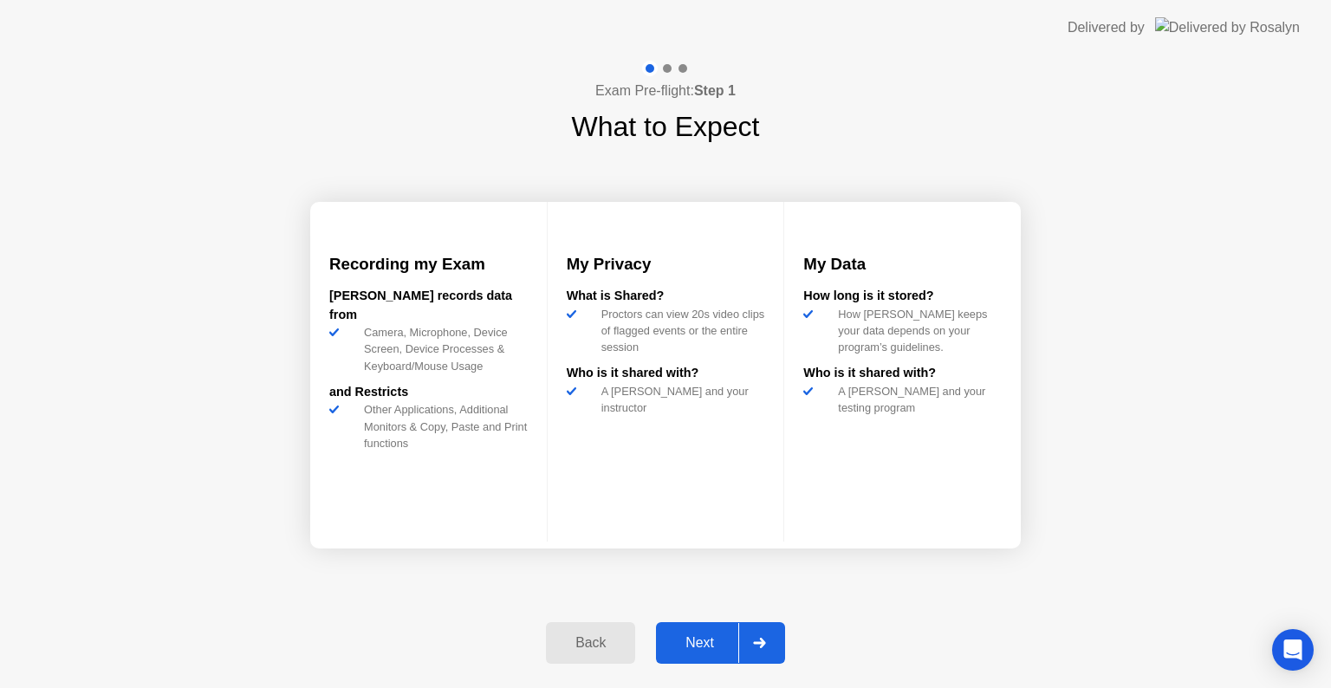
click at [712, 643] on div "Next" at bounding box center [699, 643] width 77 height 16
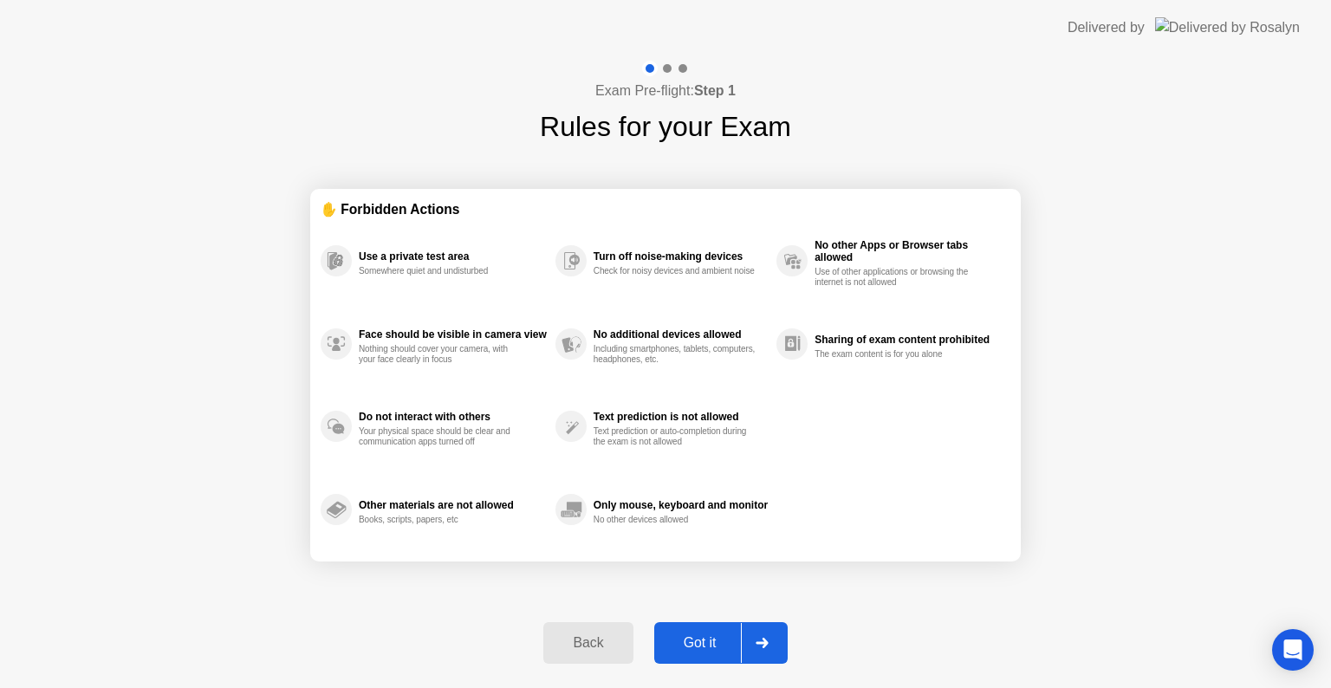
click at [714, 662] on button "Got it" at bounding box center [720, 643] width 133 height 42
select select "**********"
select select "*******"
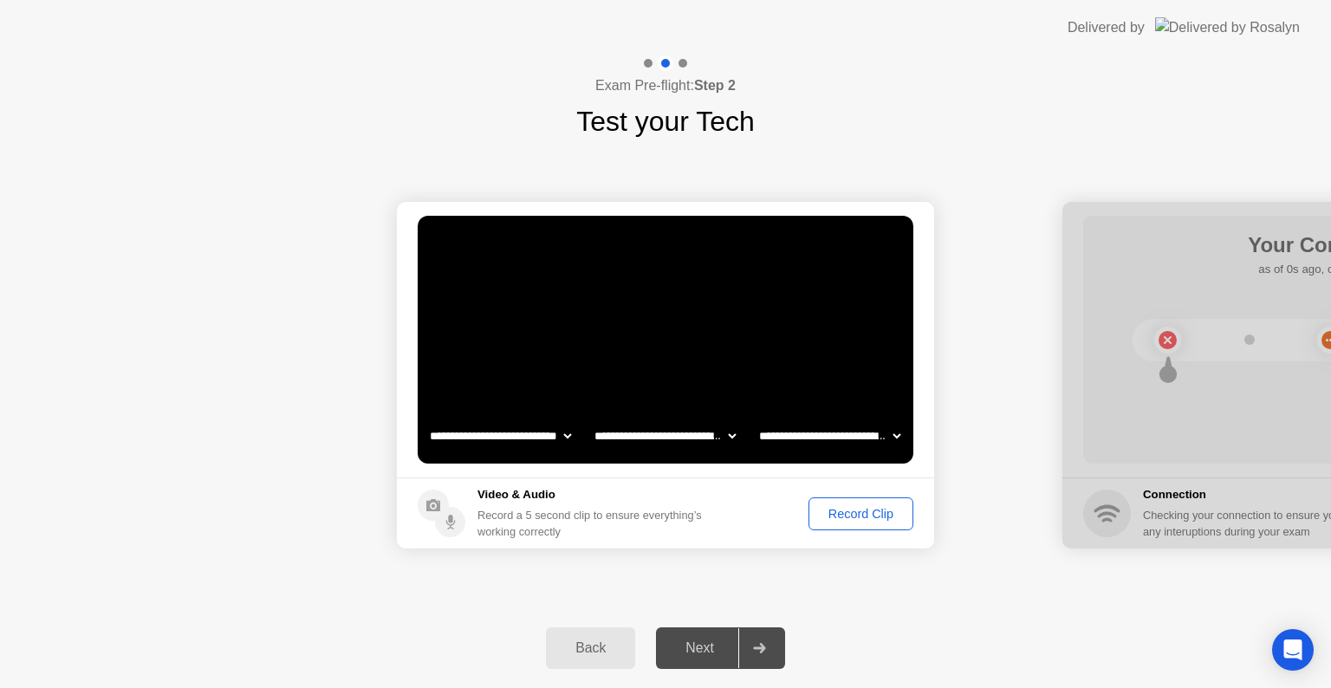
click at [842, 512] on div "Record Clip" at bounding box center [861, 514] width 93 height 14
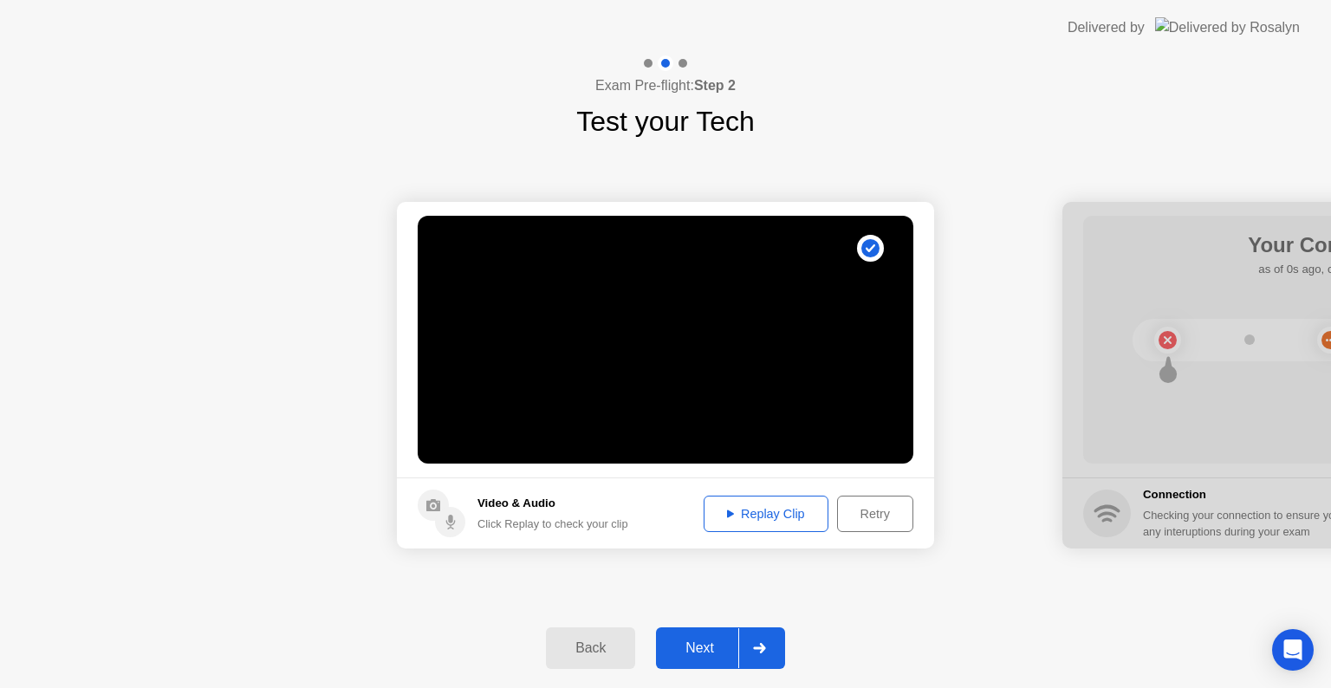
click at [794, 512] on div "Replay Clip" at bounding box center [766, 514] width 113 height 14
click at [695, 654] on div "Next" at bounding box center [699, 649] width 77 height 16
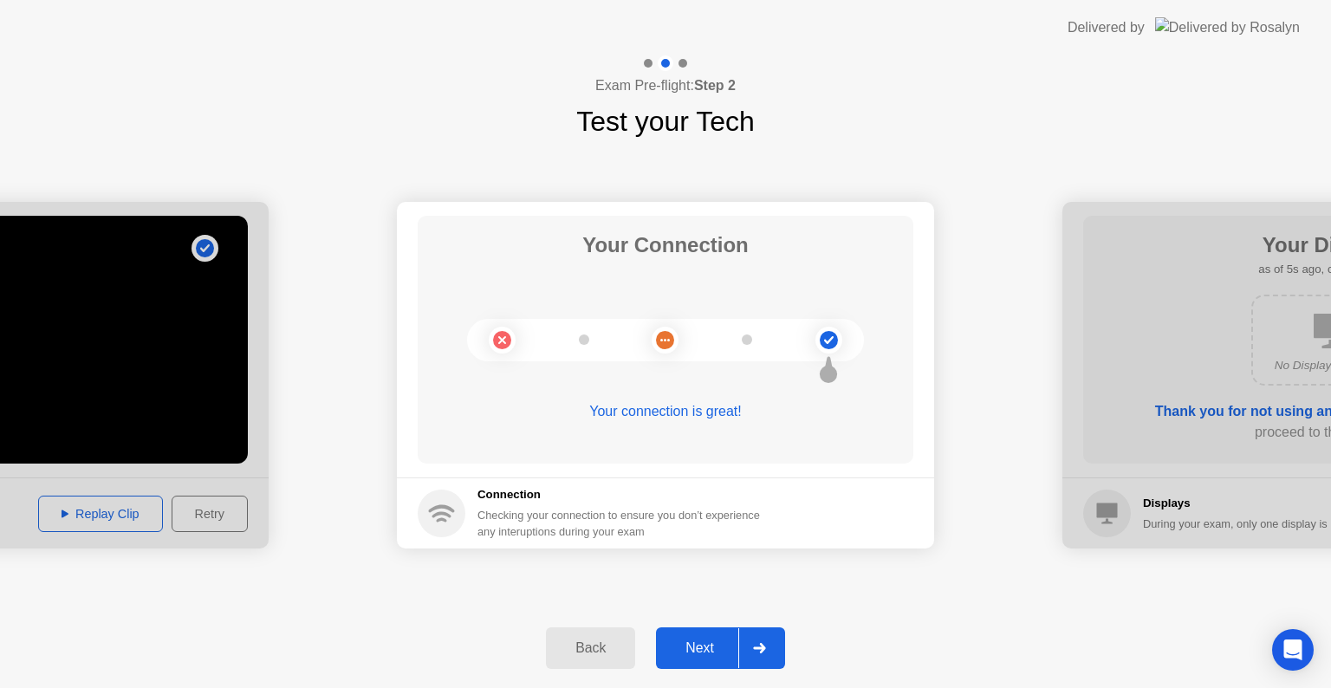
click at [697, 652] on div "Next" at bounding box center [699, 649] width 77 height 16
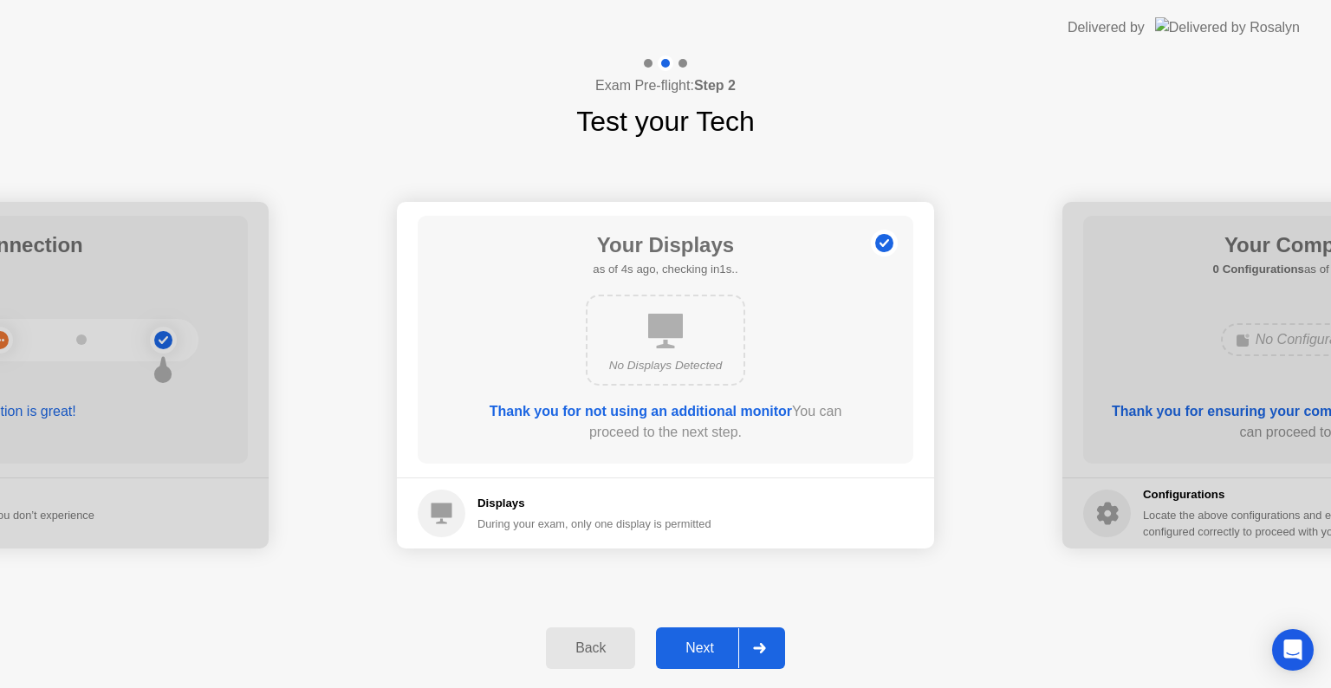
click at [697, 652] on div "Next" at bounding box center [699, 649] width 77 height 16
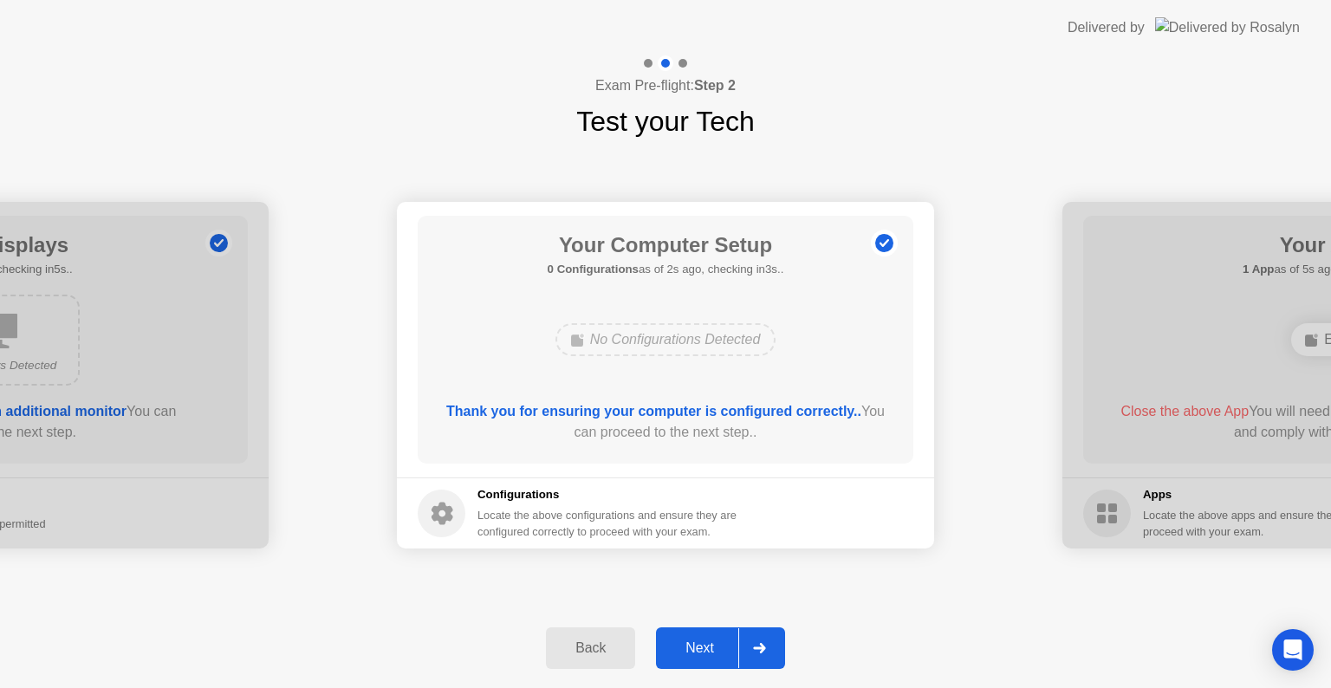
click at [697, 652] on div "Next" at bounding box center [699, 649] width 77 height 16
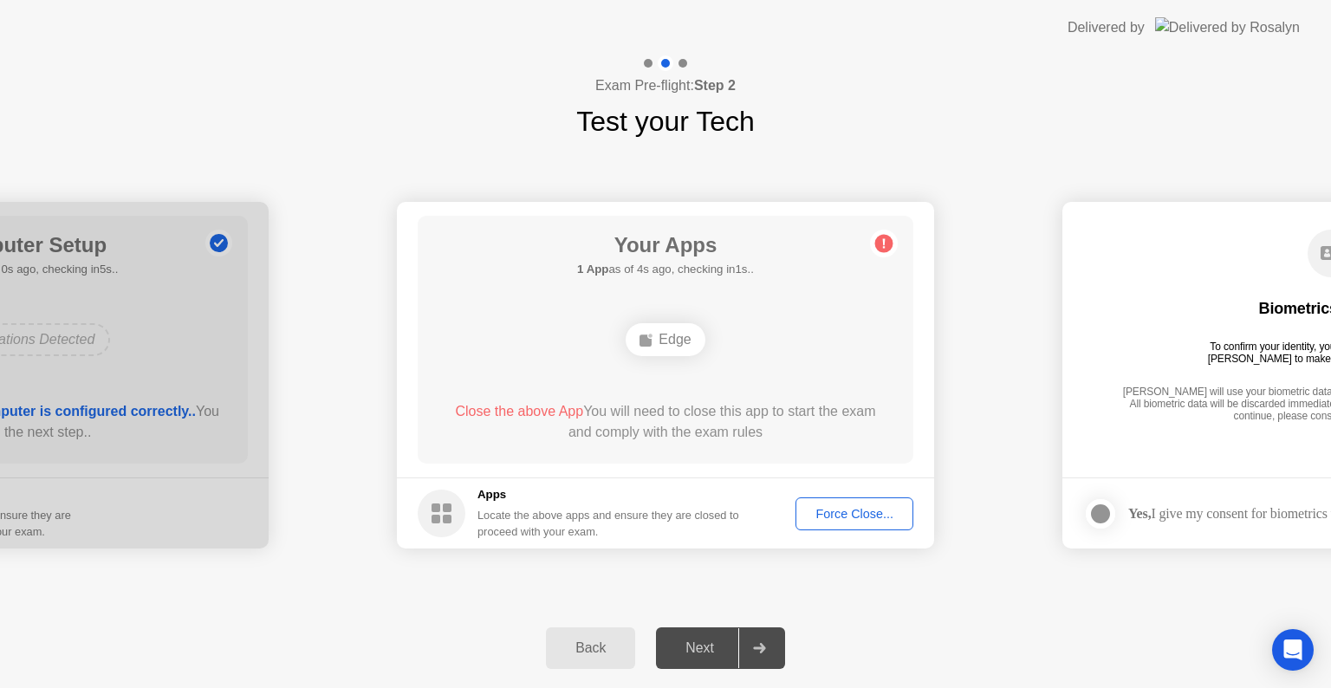
click at [908, 399] on div "Your Apps 1 App as of 4s ago, checking in1s.. Edge Close the above App You will…" at bounding box center [666, 340] width 496 height 248
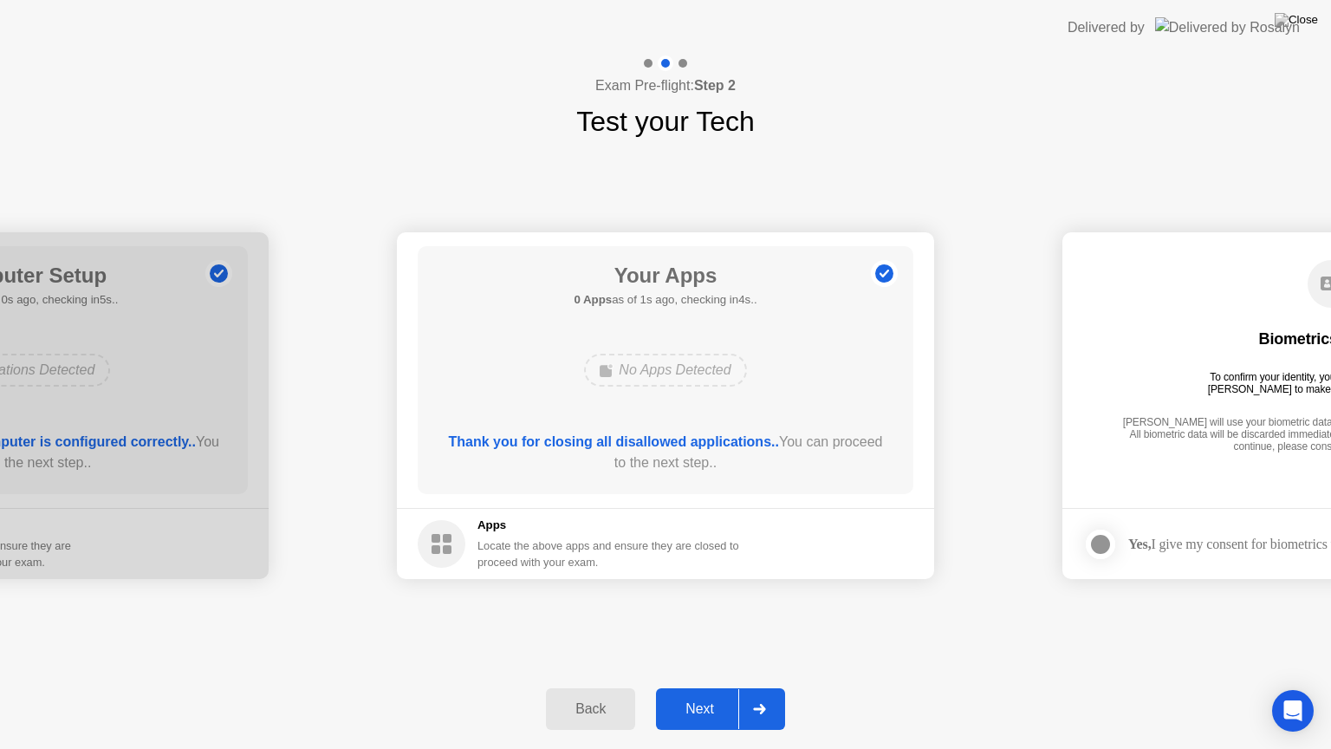
click at [692, 687] on button "Next" at bounding box center [720, 709] width 129 height 42
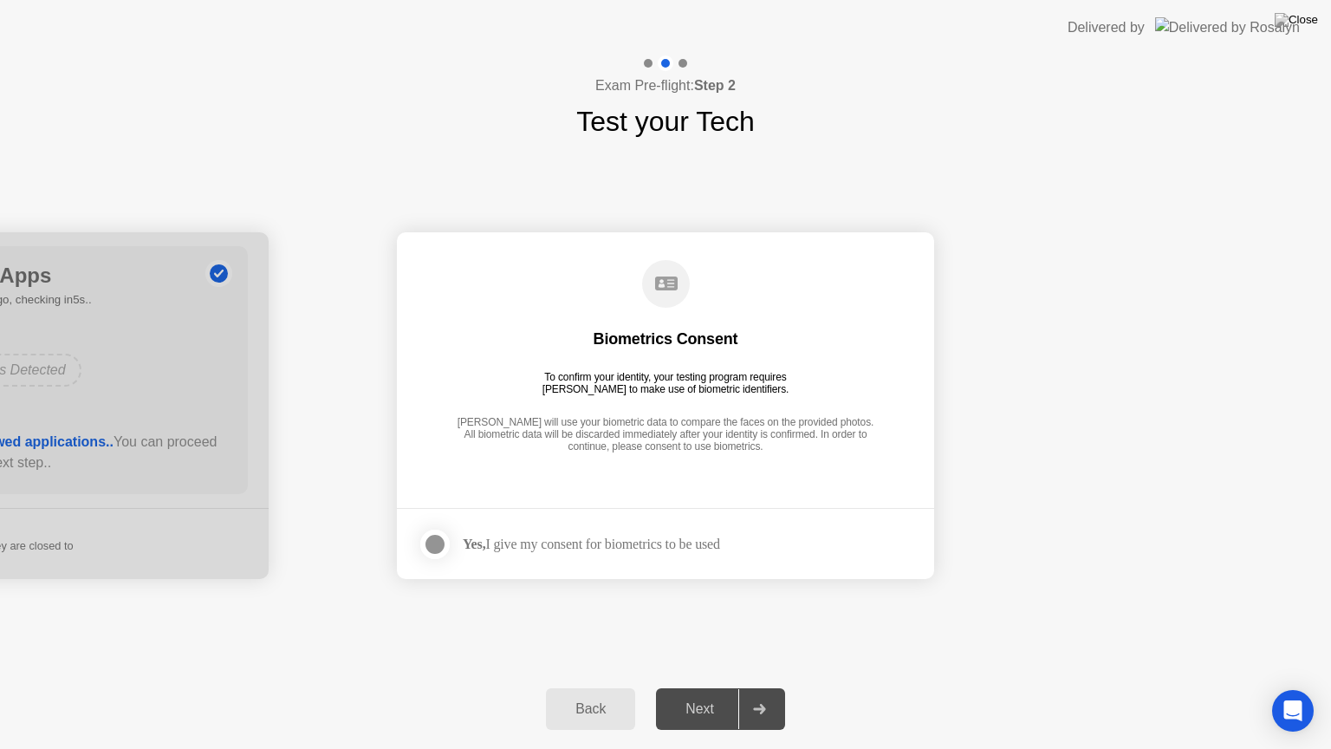
click at [602, 549] on div "Yes, I give my consent for biometrics to be used" at bounding box center [591, 544] width 257 height 16
click at [440, 537] on div at bounding box center [435, 544] width 21 height 21
click at [697, 687] on div "Next" at bounding box center [699, 709] width 77 height 16
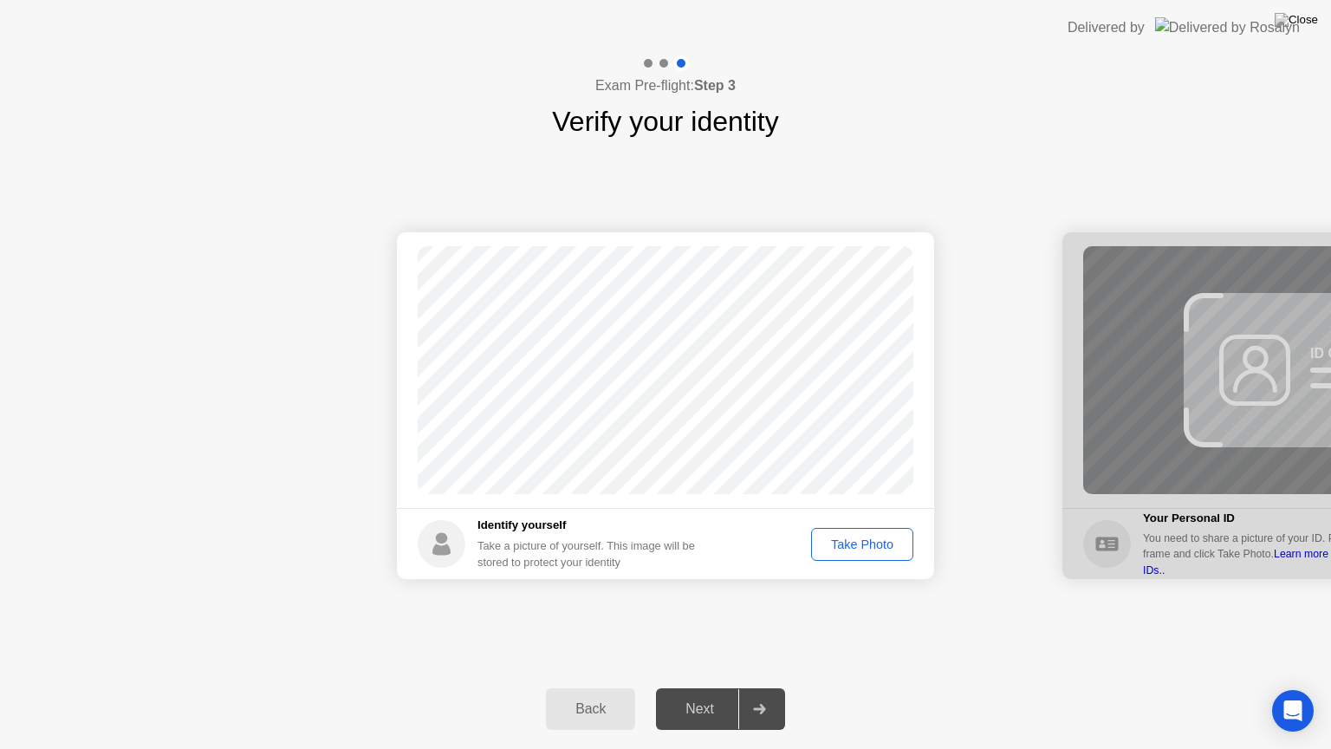
click at [853, 538] on div "Take Photo" at bounding box center [862, 544] width 90 height 14
click at [707, 687] on div "Next" at bounding box center [699, 709] width 77 height 16
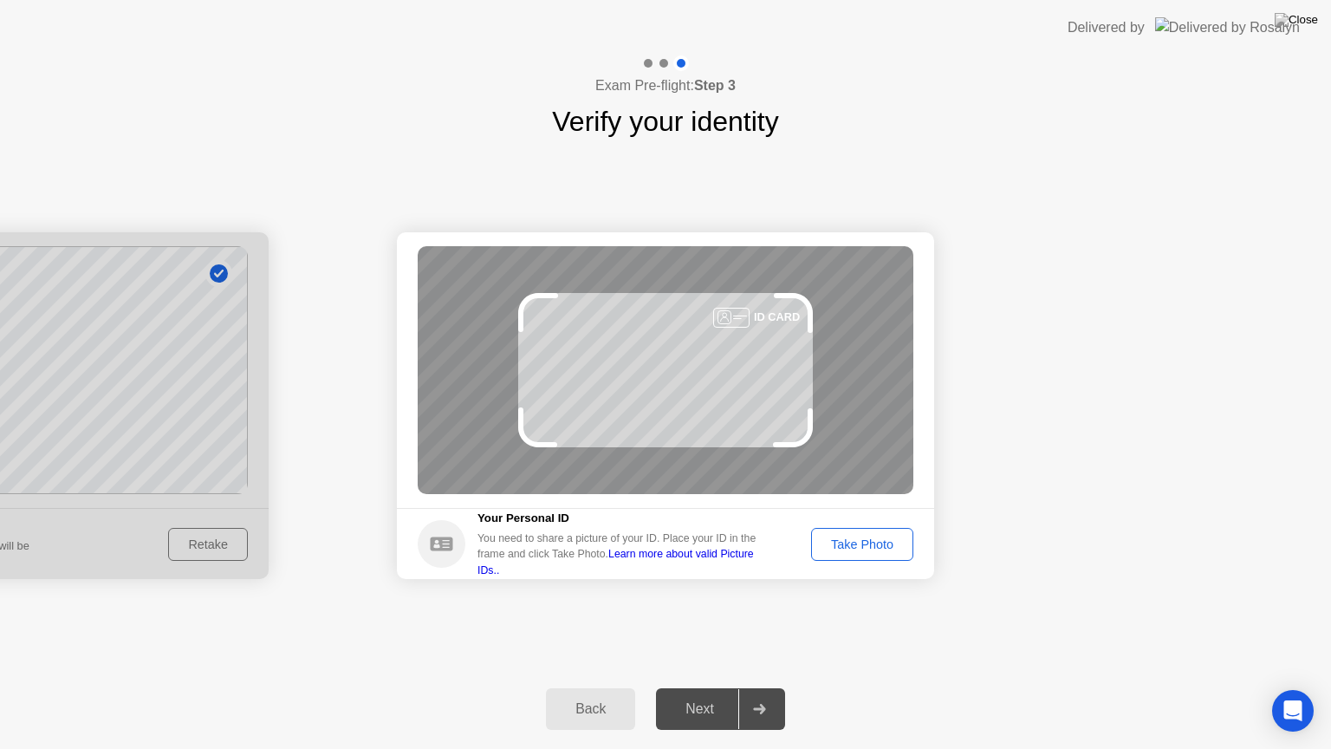
click at [849, 548] on div "Take Photo" at bounding box center [862, 544] width 90 height 14
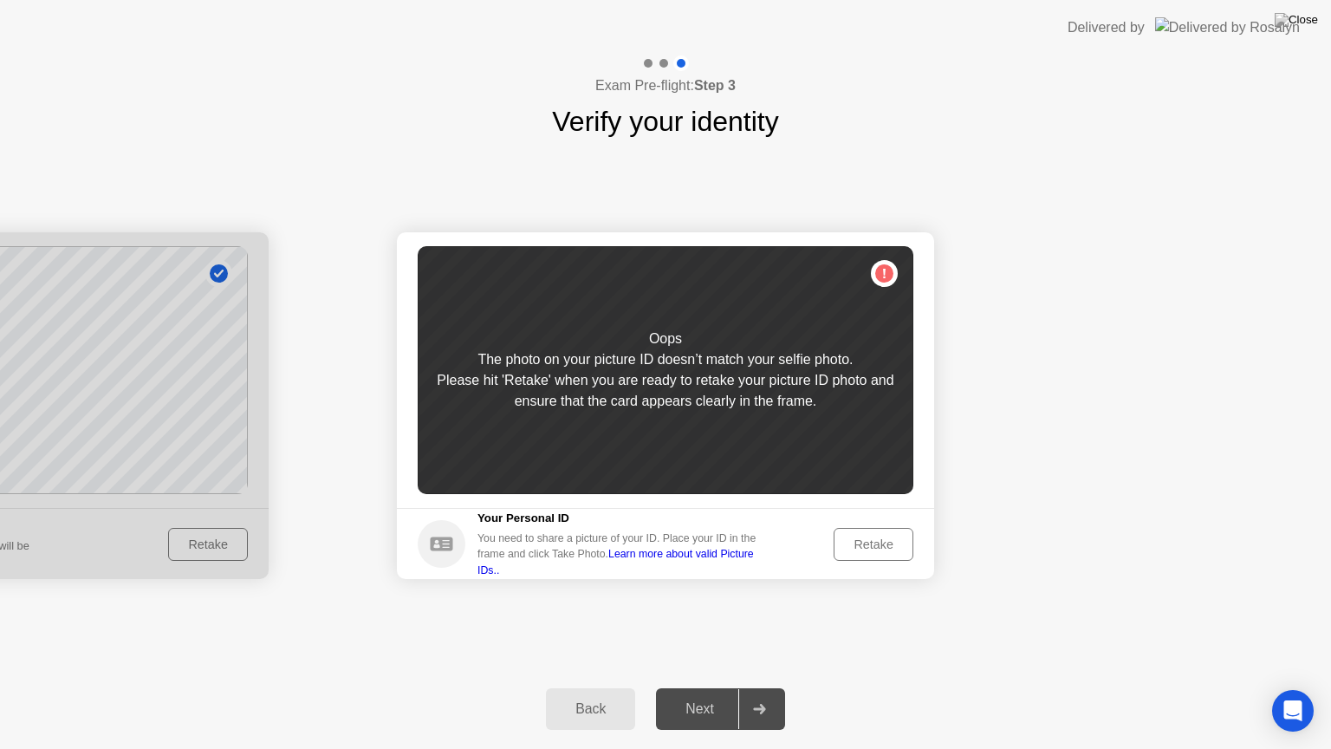
click at [849, 548] on div "Retake" at bounding box center [874, 544] width 68 height 14
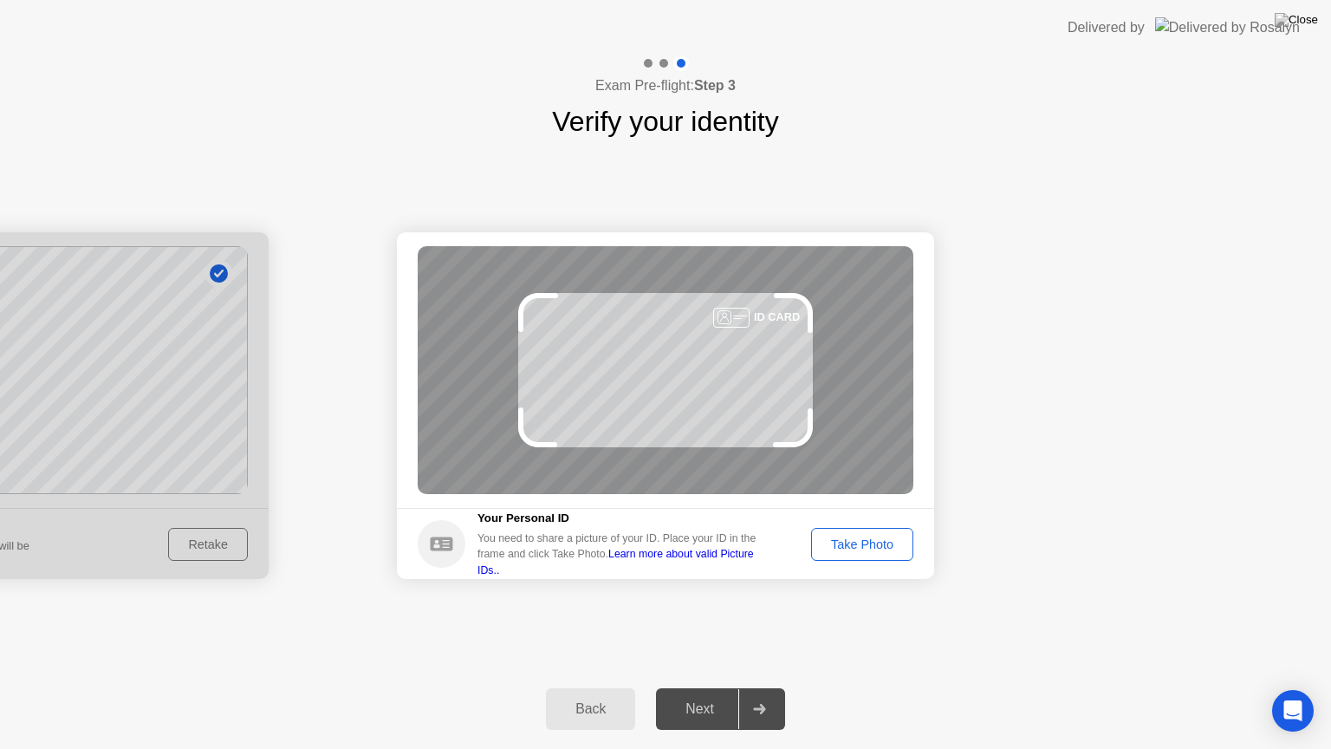
click at [855, 543] on div "Take Photo" at bounding box center [862, 544] width 90 height 14
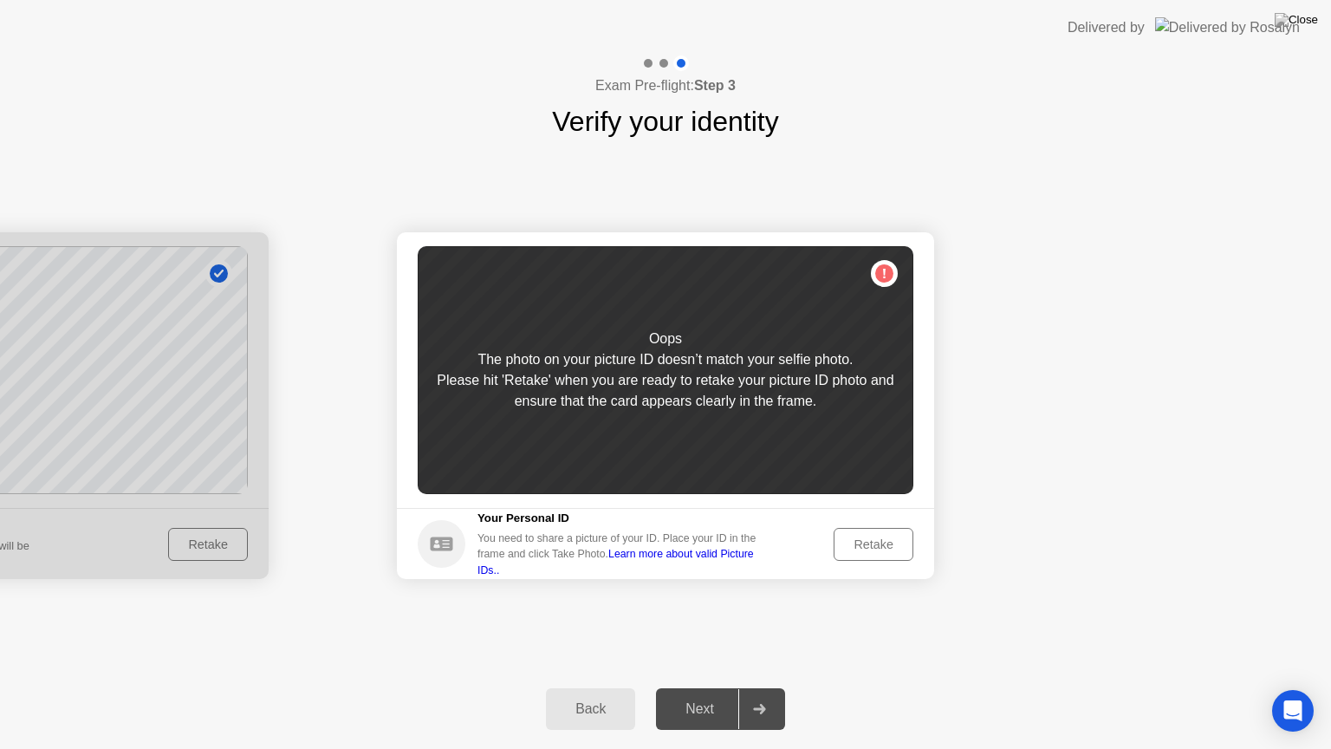
click at [860, 542] on div "Retake" at bounding box center [874, 544] width 68 height 14
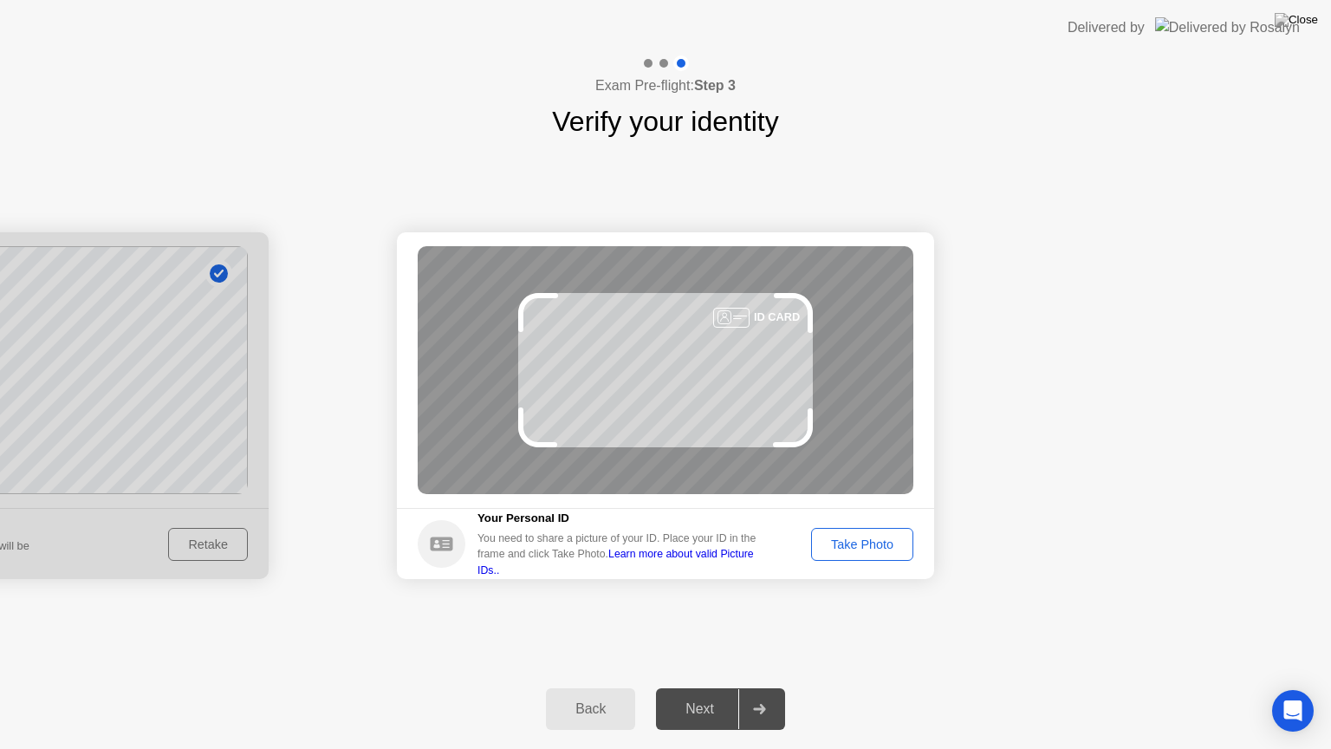
click at [860, 542] on div "Take Photo" at bounding box center [862, 544] width 90 height 14
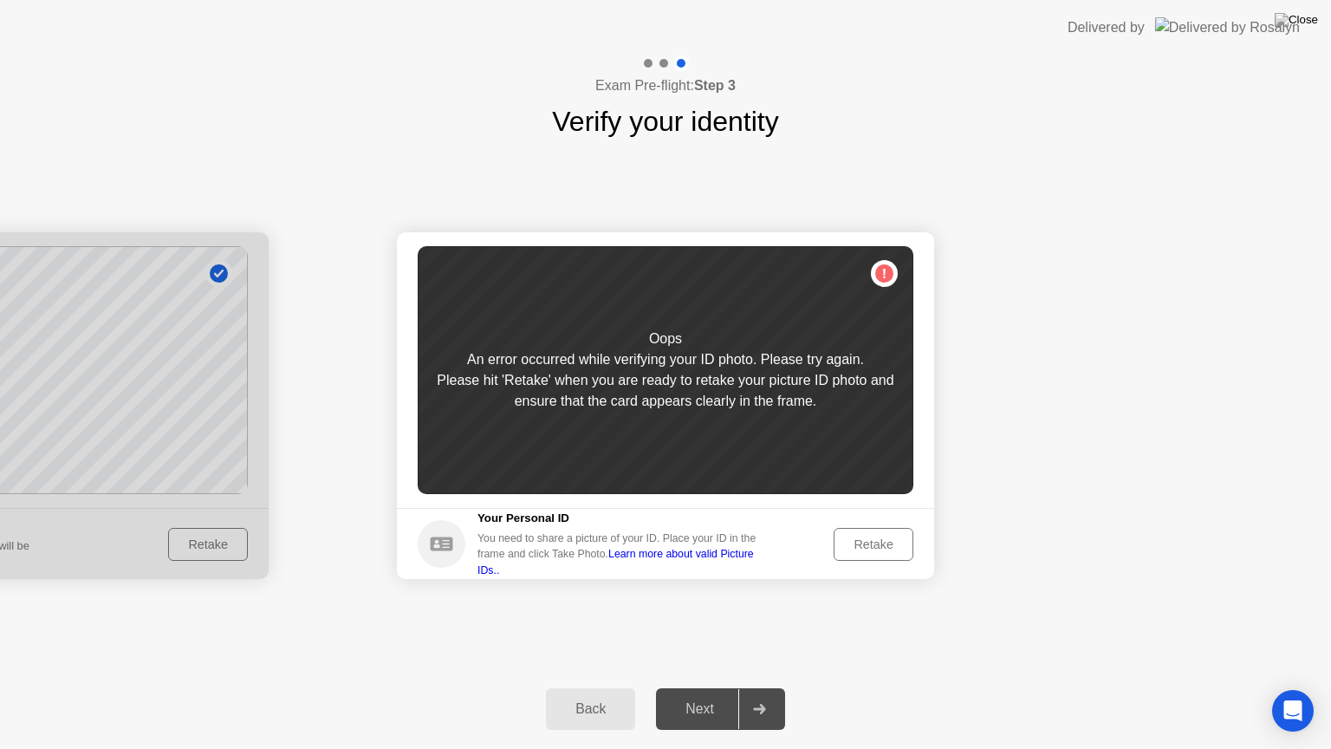
click at [593, 687] on div "Back" at bounding box center [590, 709] width 79 height 16
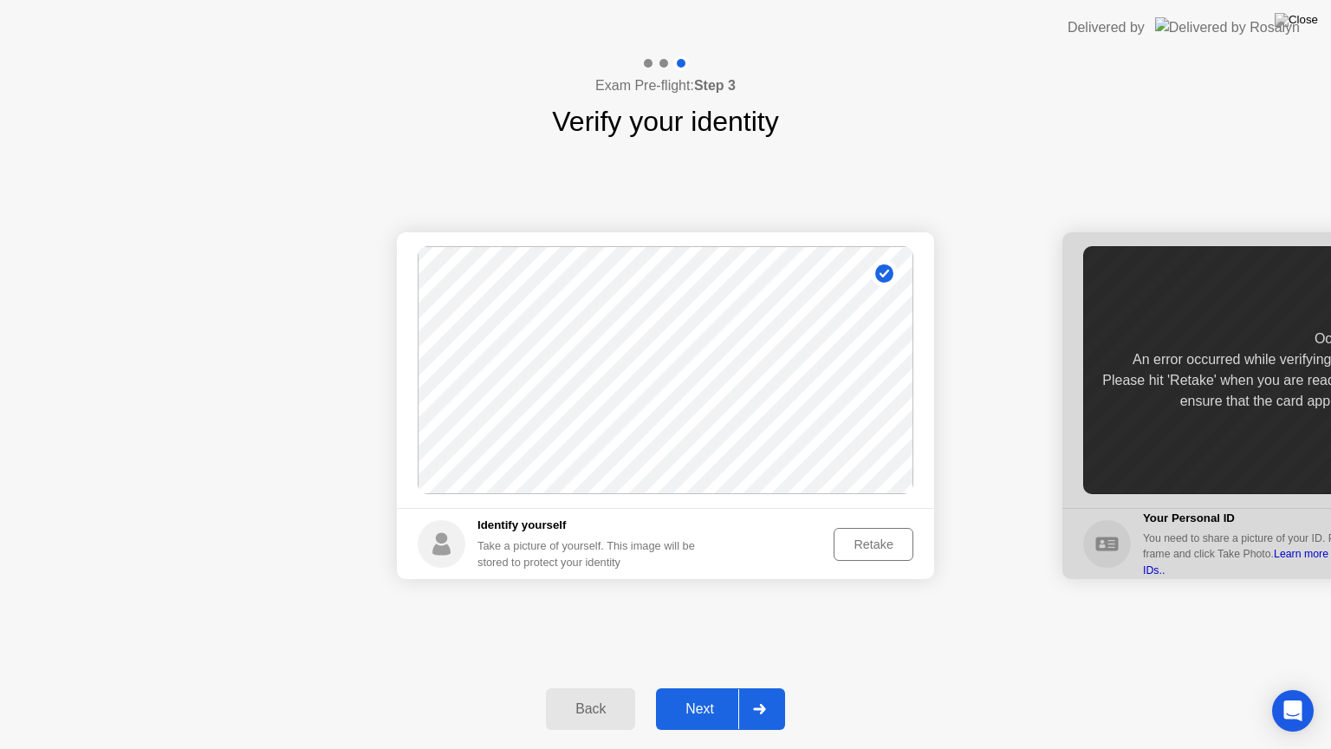
click at [865, 537] on div "Retake" at bounding box center [874, 544] width 68 height 14
click at [882, 550] on div "Take Photo" at bounding box center [862, 544] width 90 height 14
click at [685, 687] on div "Next" at bounding box center [699, 709] width 77 height 16
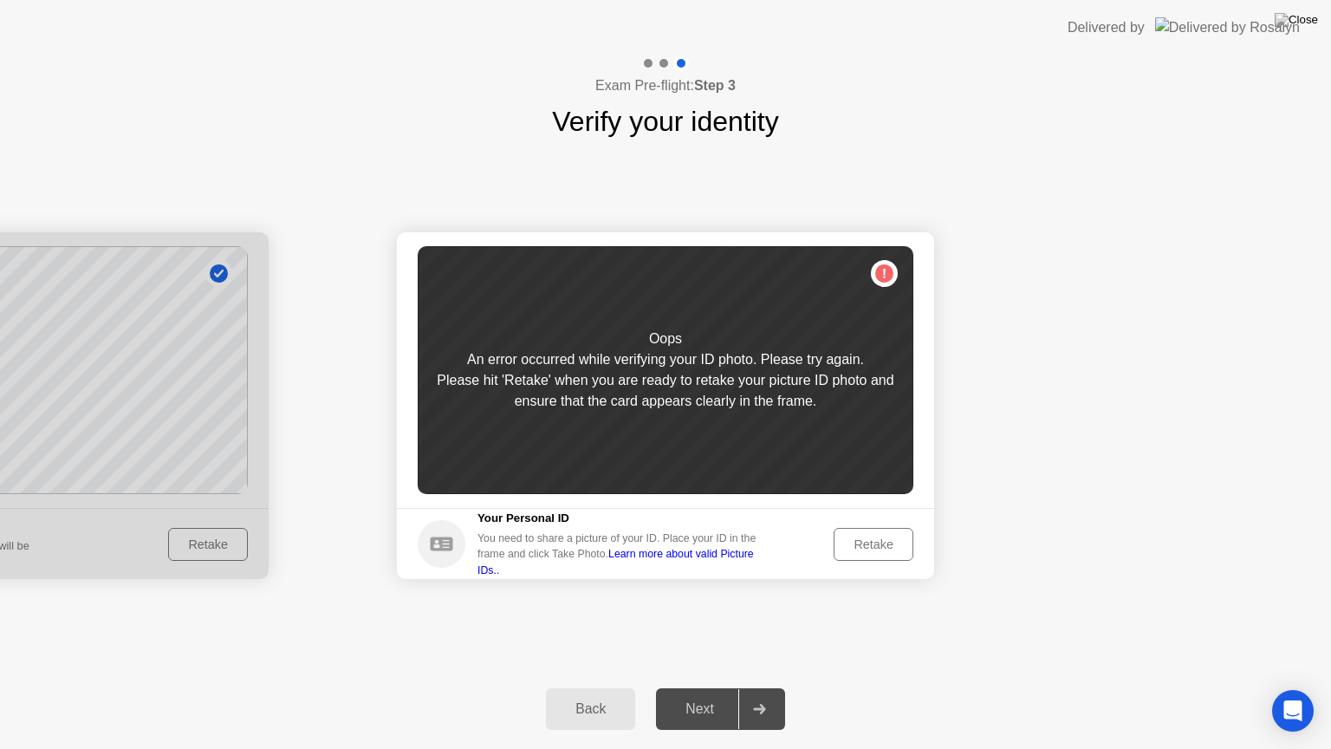
click at [881, 543] on div "Retake" at bounding box center [874, 544] width 68 height 14
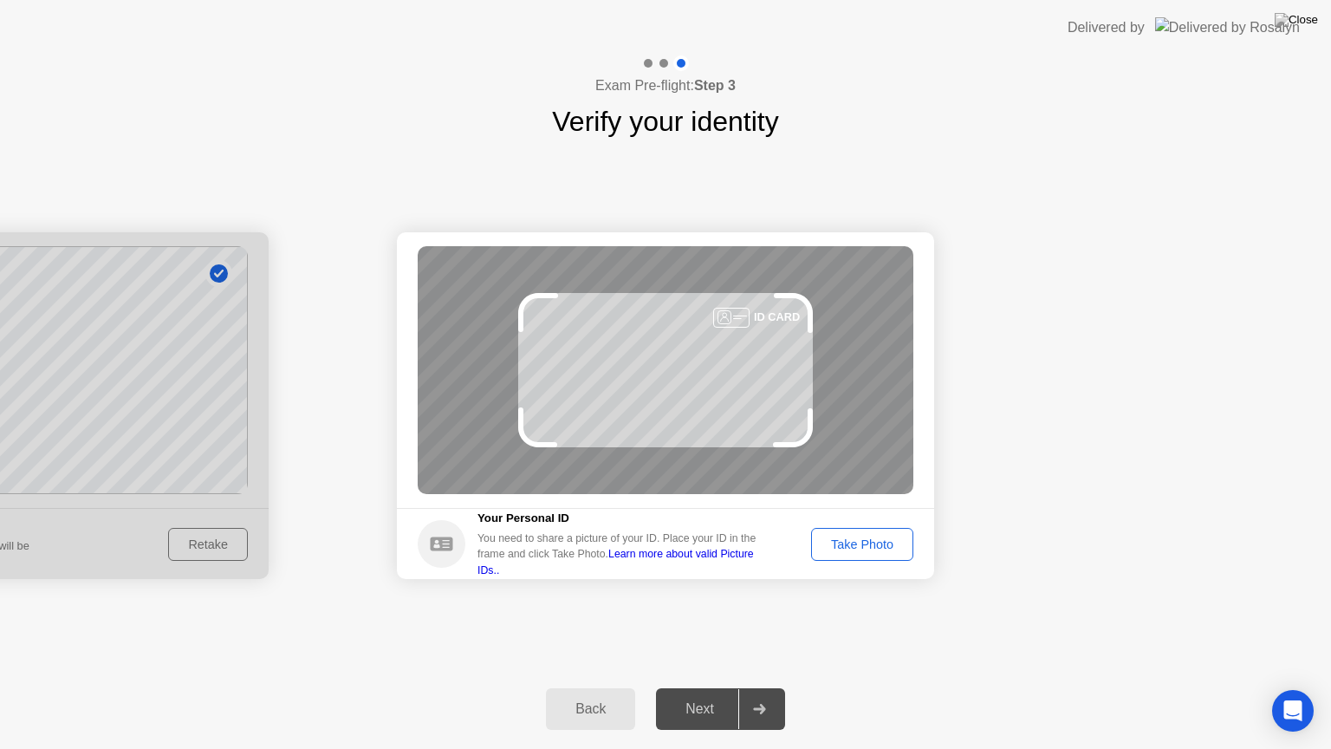
click at [881, 541] on div "Take Photo" at bounding box center [862, 544] width 90 height 14
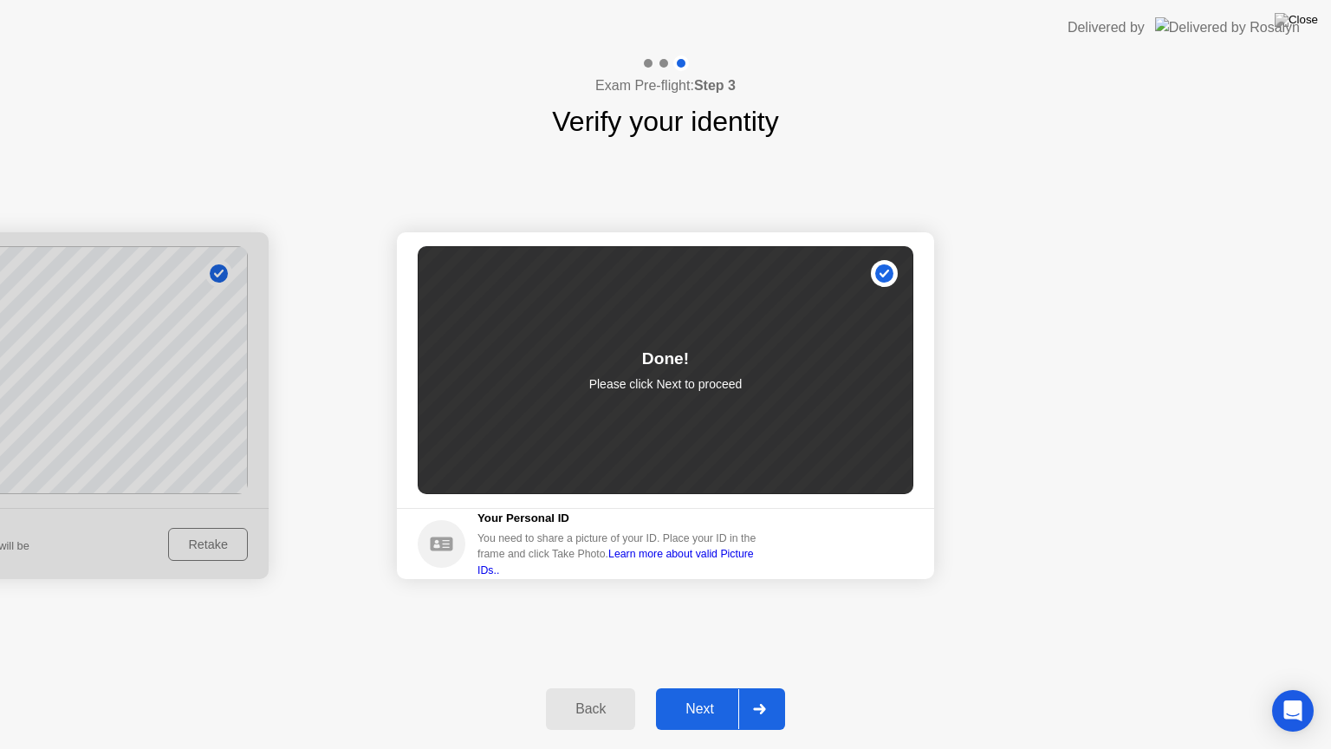
click at [725, 687] on div "Next" at bounding box center [699, 709] width 77 height 16
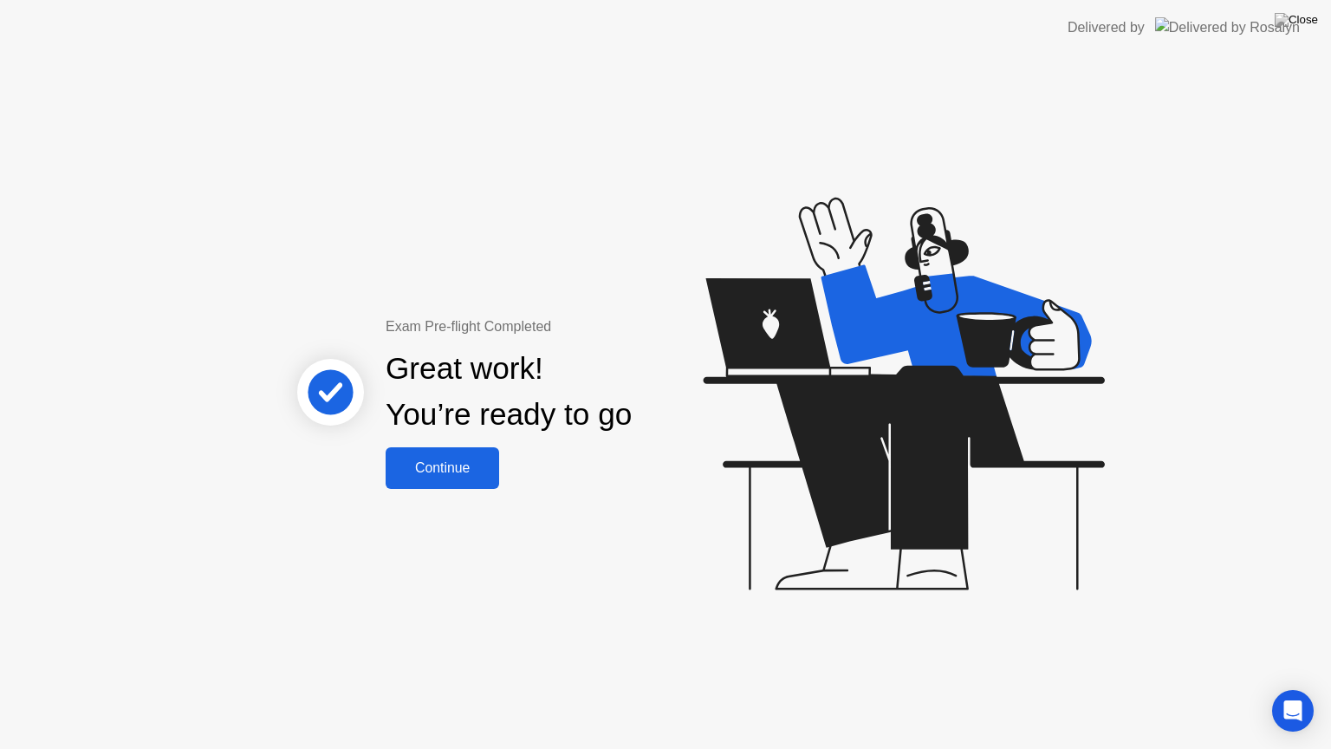
click at [482, 472] on div "Continue" at bounding box center [442, 468] width 103 height 16
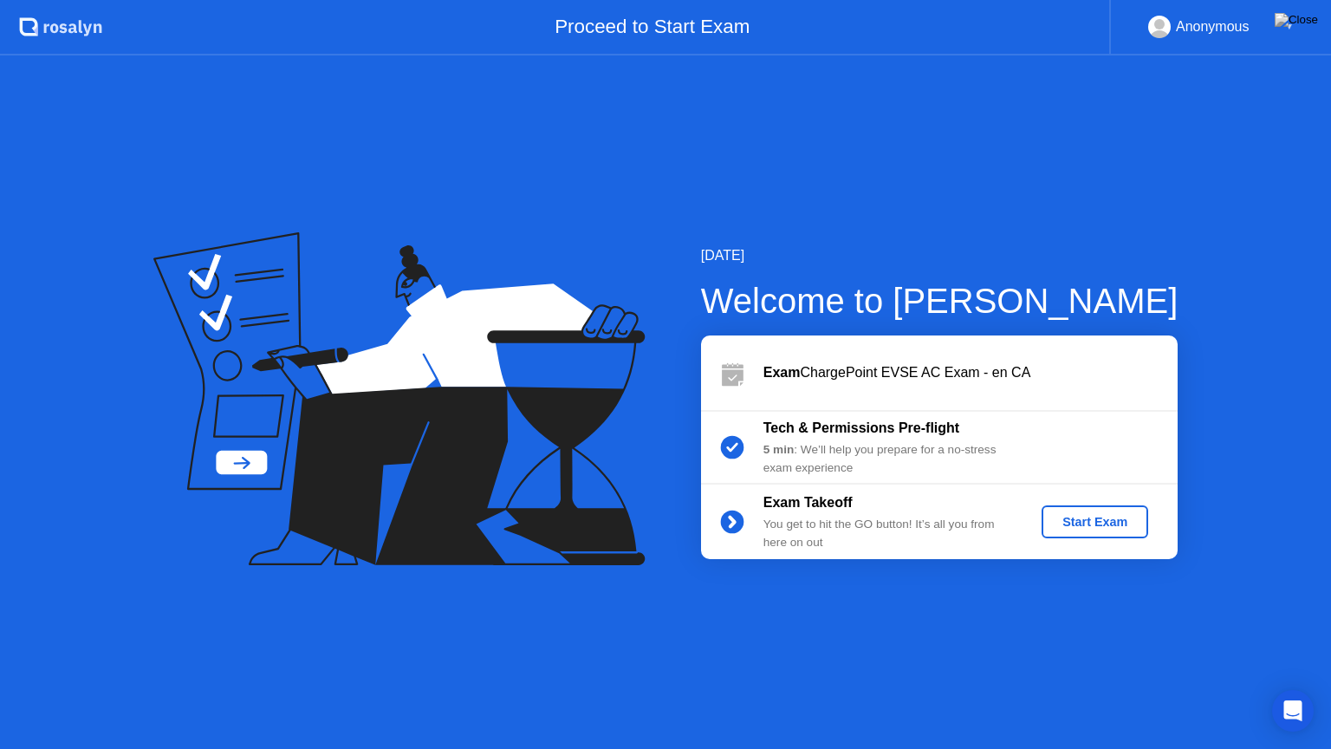
click at [1057, 524] on div "Start Exam" at bounding box center [1095, 522] width 93 height 14
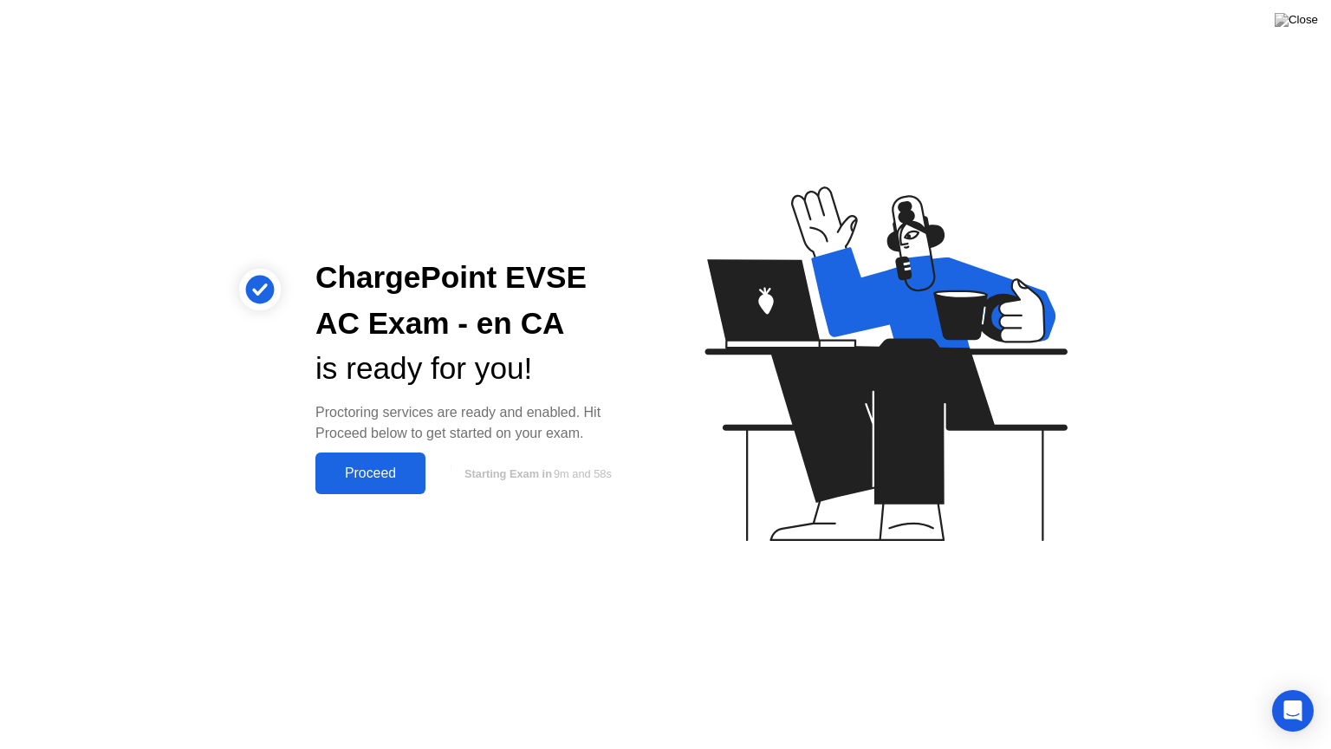
click at [384, 489] on button "Proceed" at bounding box center [370, 473] width 110 height 42
